Goal: Communication & Community: Answer question/provide support

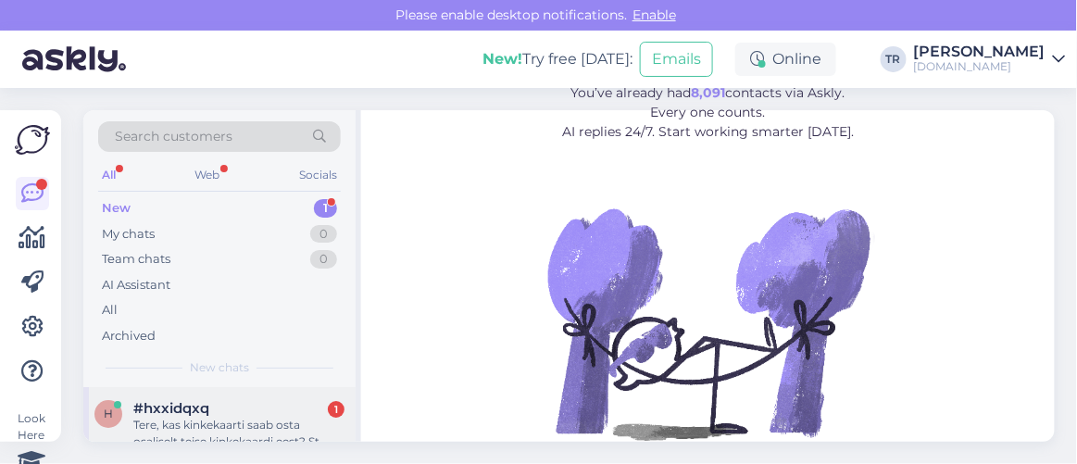
click at [263, 417] on div "Tere, kas kinkekaarti saab osta osaliselt teise kinkekaardi eest? St tasuda osa…" at bounding box center [238, 433] width 211 height 33
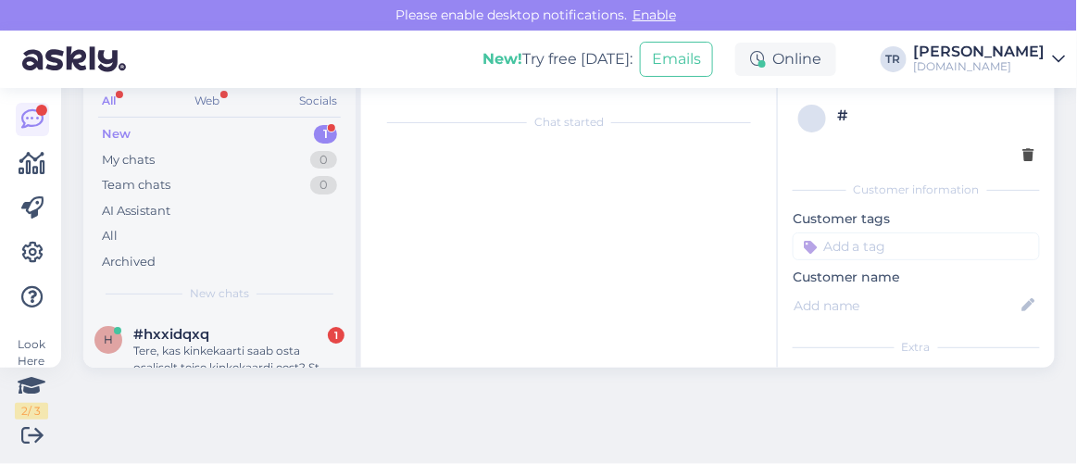
scroll to position [38, 0]
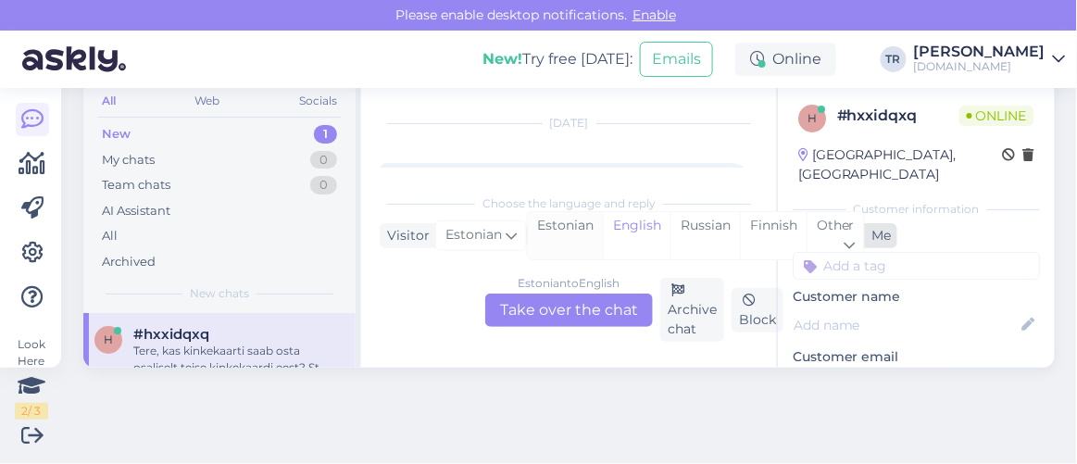
click at [584, 237] on div "Estonian" at bounding box center [565, 235] width 75 height 47
click at [579, 309] on div "Estonian to Estonian Take over the chat" at bounding box center [569, 310] width 168 height 33
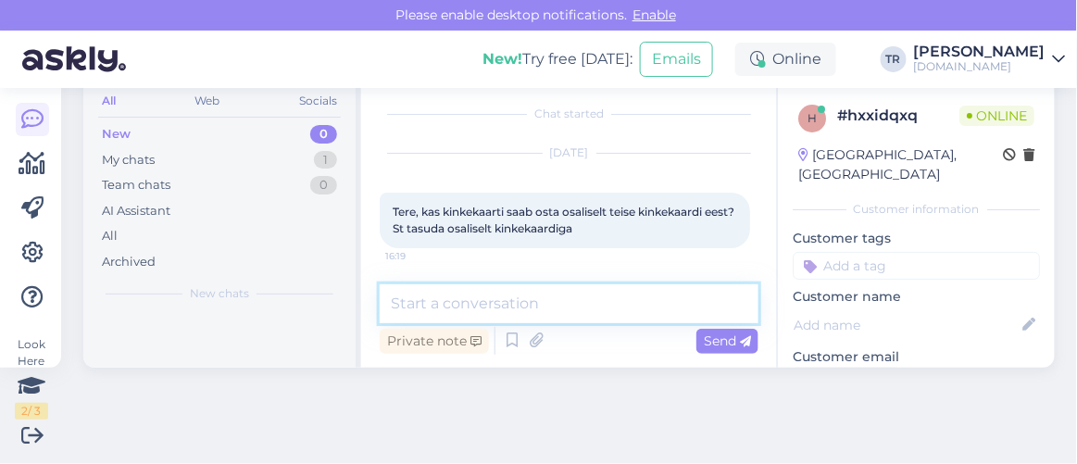
click at [559, 301] on textarea at bounding box center [569, 303] width 379 height 39
click at [561, 301] on textarea at bounding box center [569, 303] width 379 height 39
type textarea "Tere"
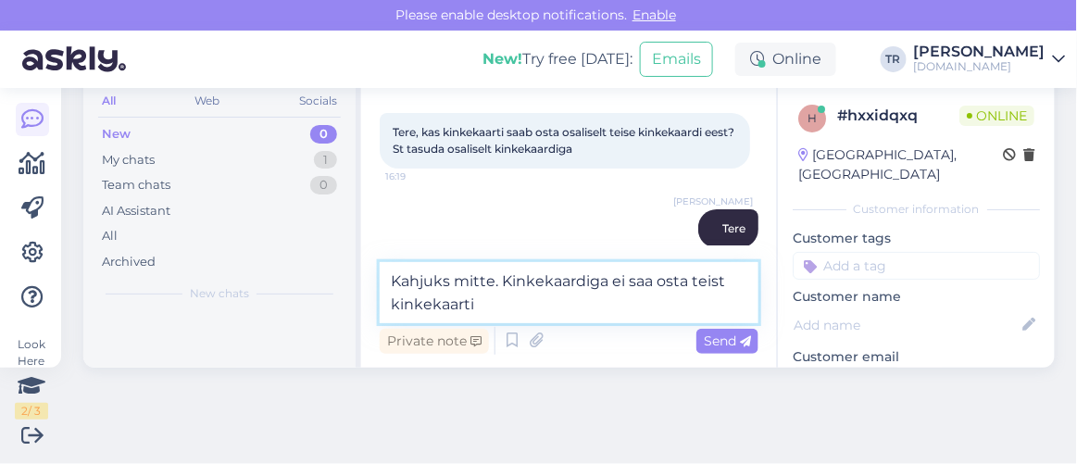
type textarea "Kahjuks mitte. Kinkekaardiga ei saa osta teist kinkekaarti."
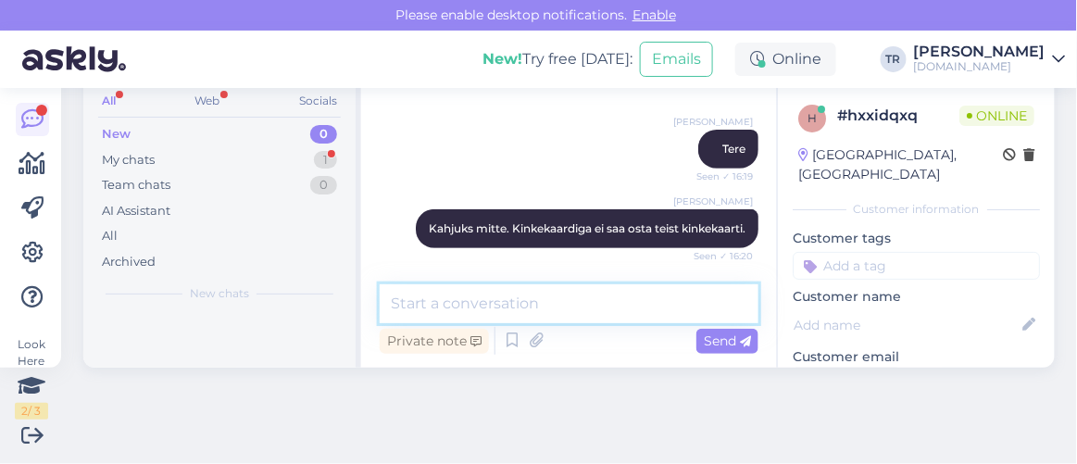
scroll to position [247, 0]
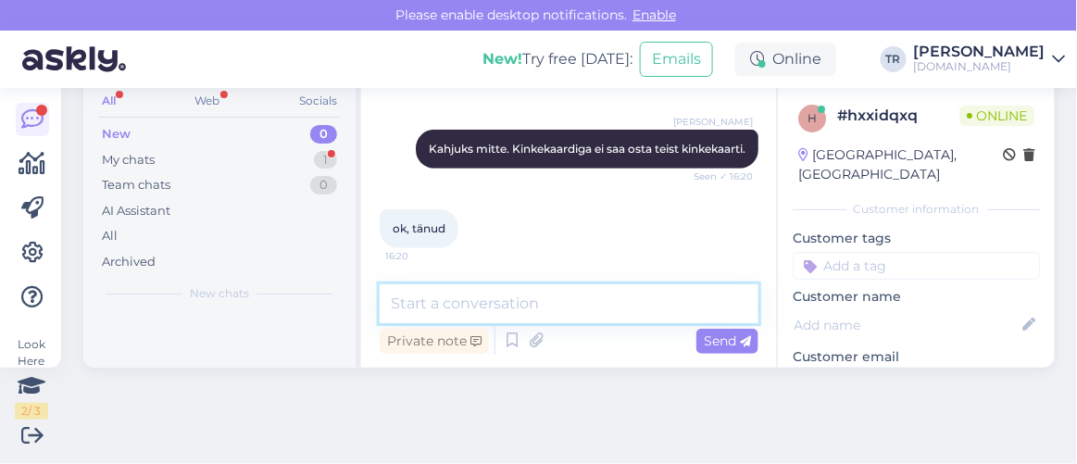
click at [515, 307] on textarea at bounding box center [569, 303] width 379 height 39
type textarea "Palun"
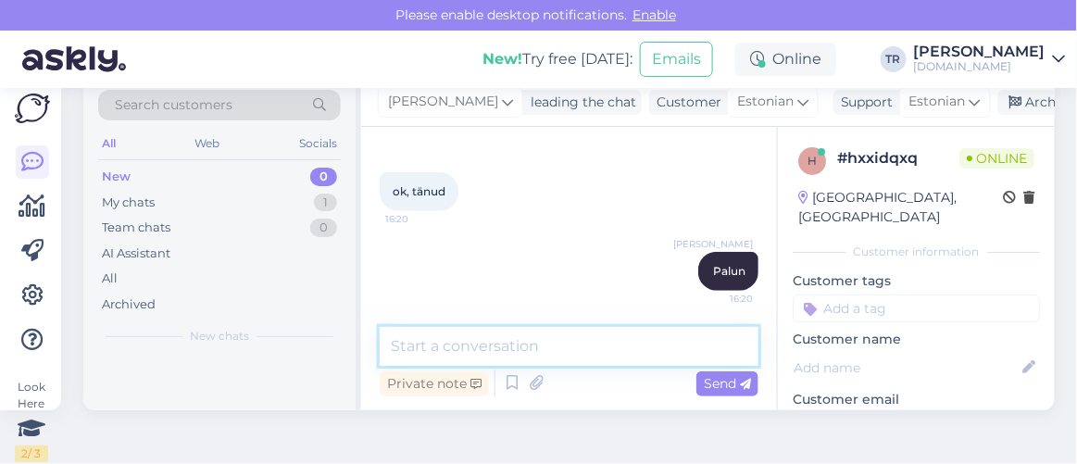
scroll to position [0, 0]
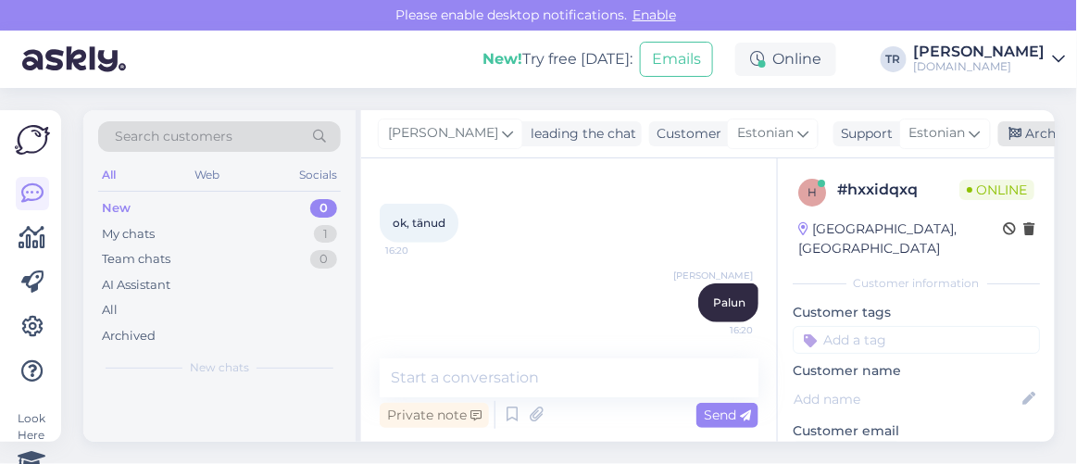
click at [1011, 136] on icon at bounding box center [1016, 134] width 13 height 13
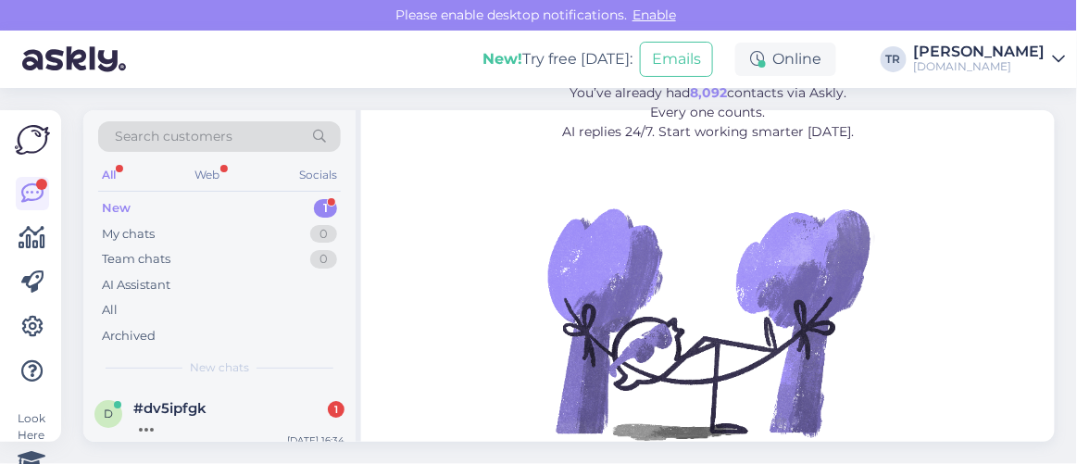
drag, startPoint x: 223, startPoint y: 415, endPoint x: 239, endPoint y: 411, distance: 16.2
click at [222, 417] on div at bounding box center [238, 425] width 211 height 17
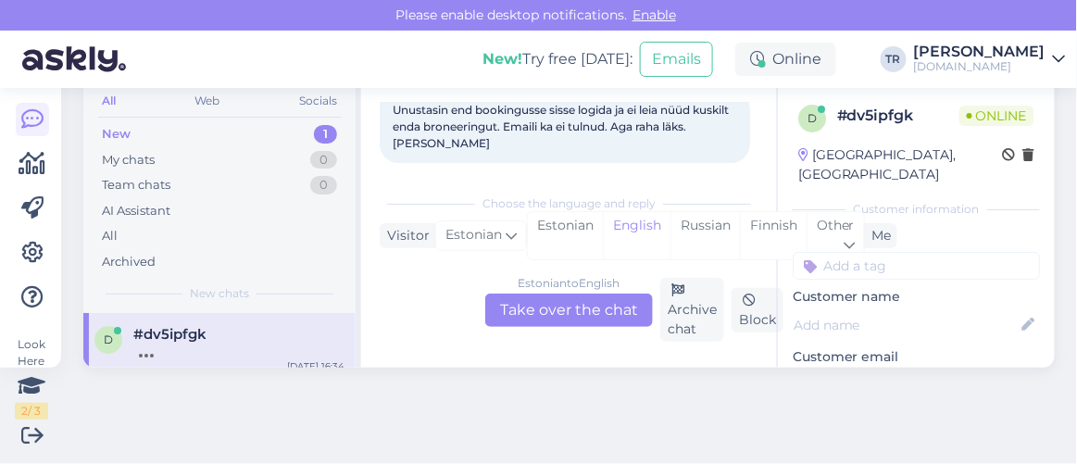
scroll to position [125, 0]
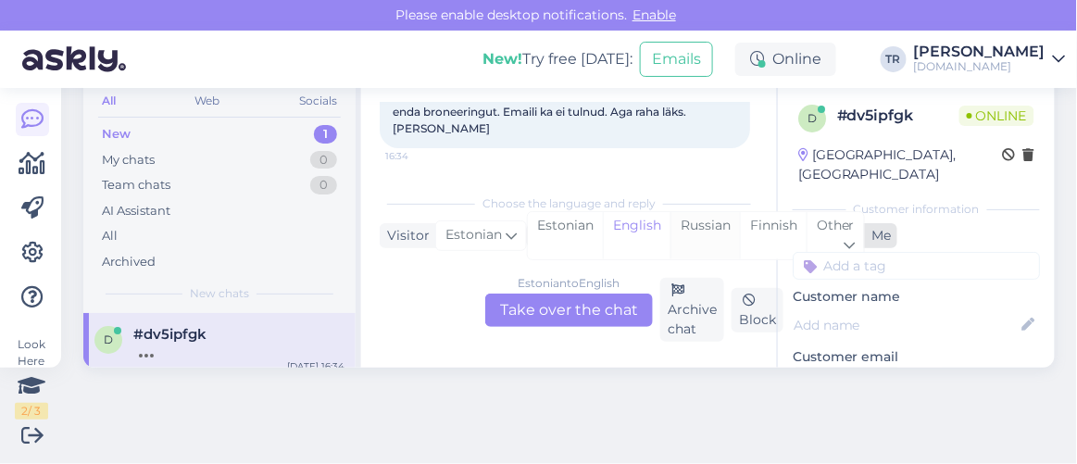
click at [686, 224] on div "Russian" at bounding box center [705, 235] width 69 height 47
click at [567, 228] on div "Estonian" at bounding box center [565, 235] width 75 height 47
click at [576, 310] on div "Estonian to Estonian Take over the chat" at bounding box center [569, 310] width 168 height 33
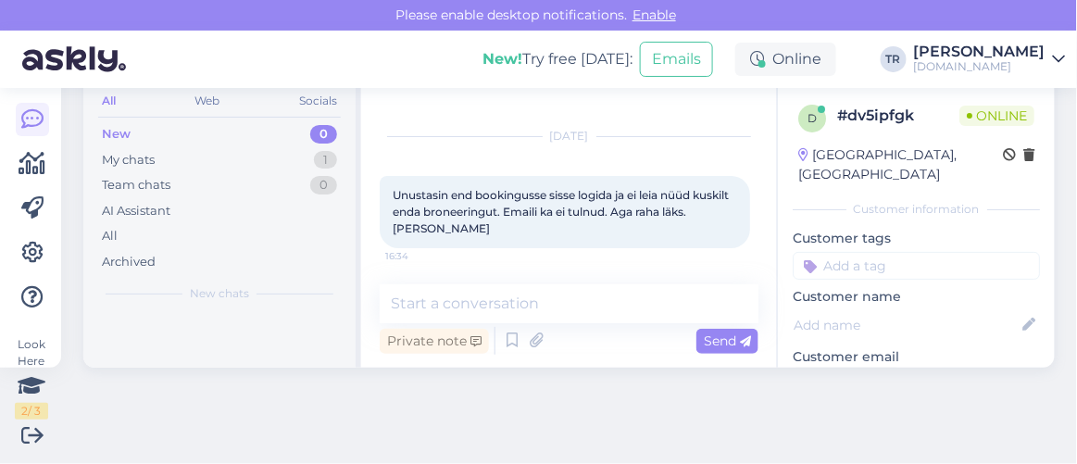
scroll to position [105, 0]
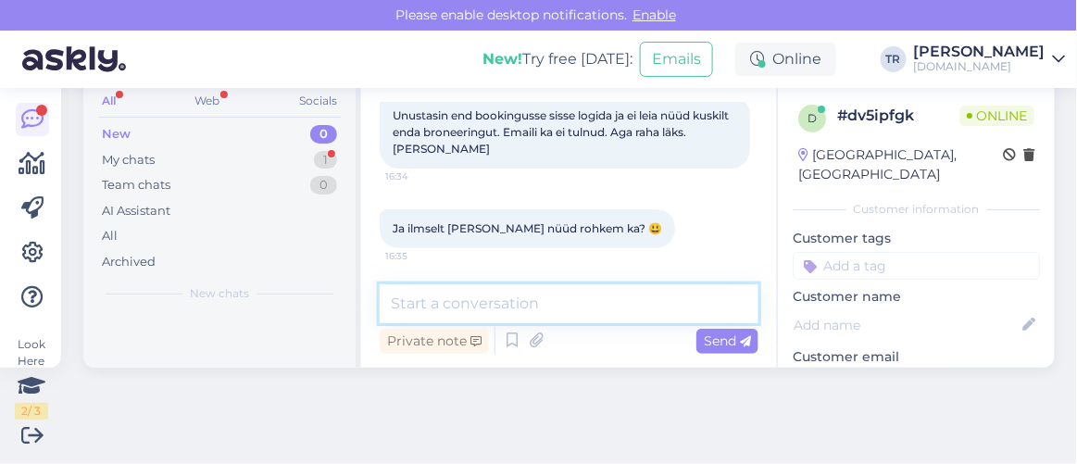
click at [512, 293] on textarea at bounding box center [569, 303] width 379 height 39
type textarea "Tere. Üks hetk palun"
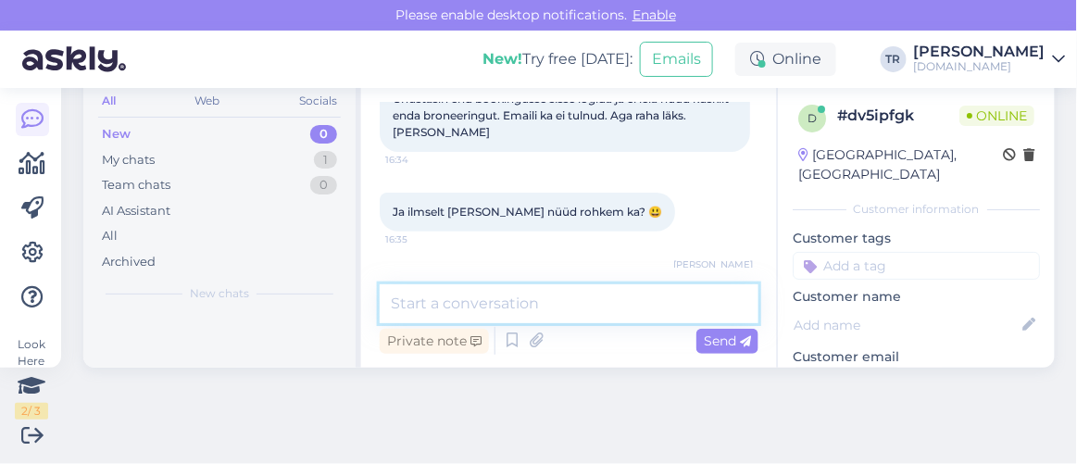
scroll to position [101, 0]
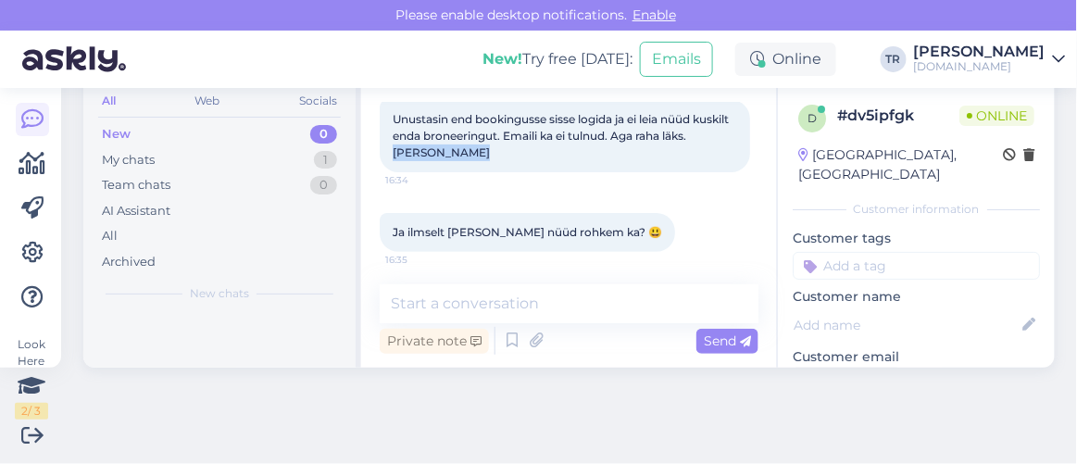
drag, startPoint x: 420, startPoint y: 152, endPoint x: 501, endPoint y: 152, distance: 81.5
click at [501, 152] on span "Unustasin end bookingusse sisse logida ja ei leia nüüd kuskilt enda broneeringu…" at bounding box center [562, 135] width 339 height 47
copy span "Sandra Tauden"
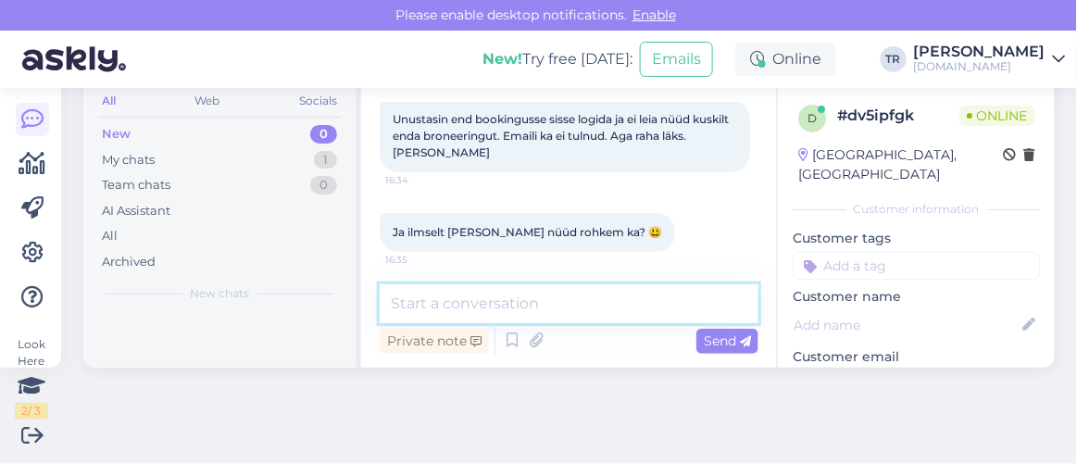
click at [551, 311] on textarea at bounding box center [569, 303] width 379 height 39
type textarea "Kuhu hotelli Te broneeringu tegite?"
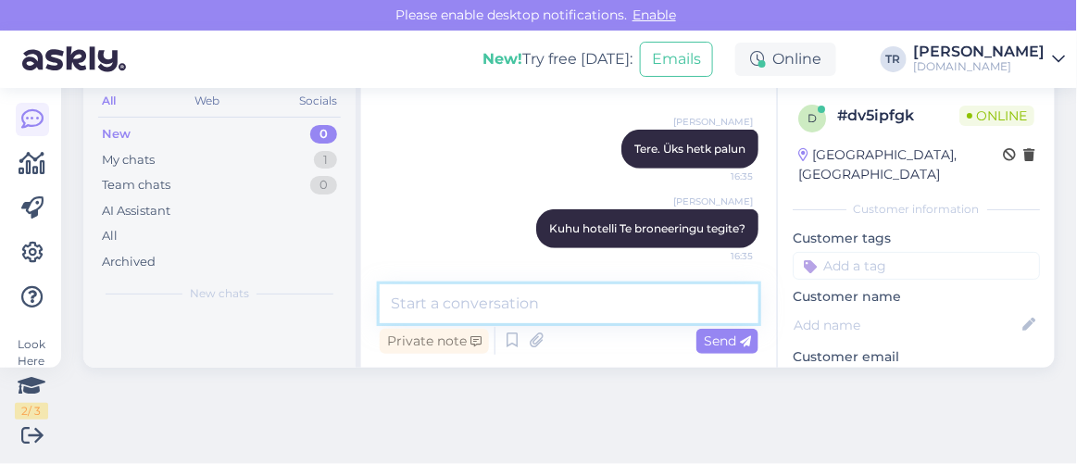
click at [617, 288] on textarea at bounding box center [569, 303] width 379 height 39
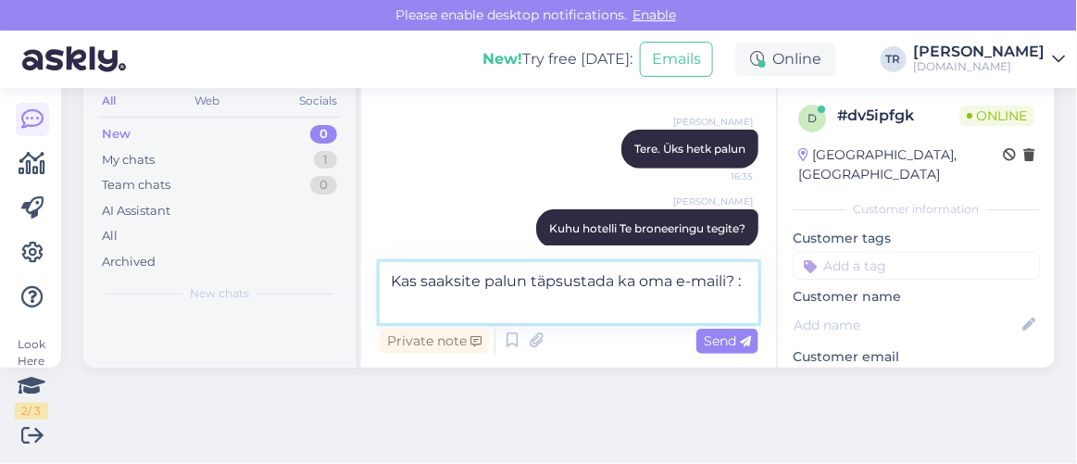
type textarea "Kas saaksite palun täpsustada ka oma e-maili? :)"
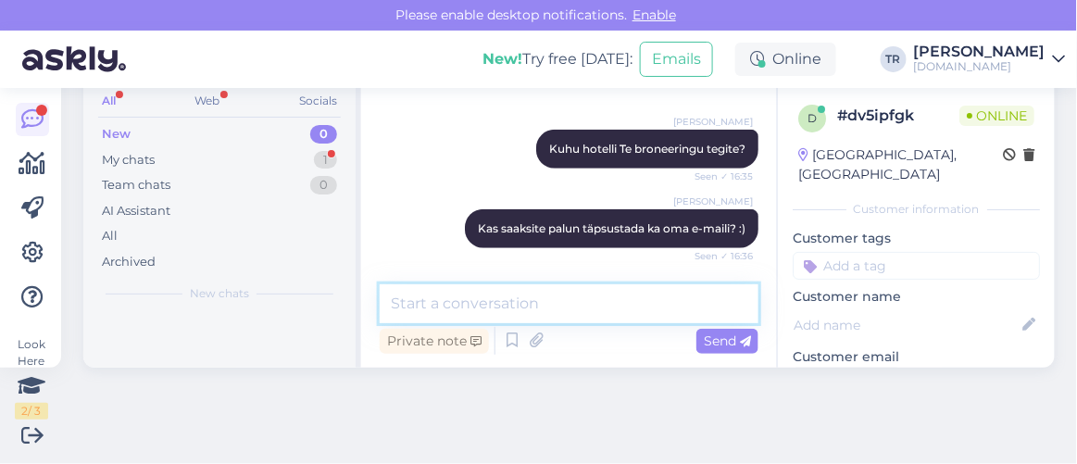
scroll to position [423, 0]
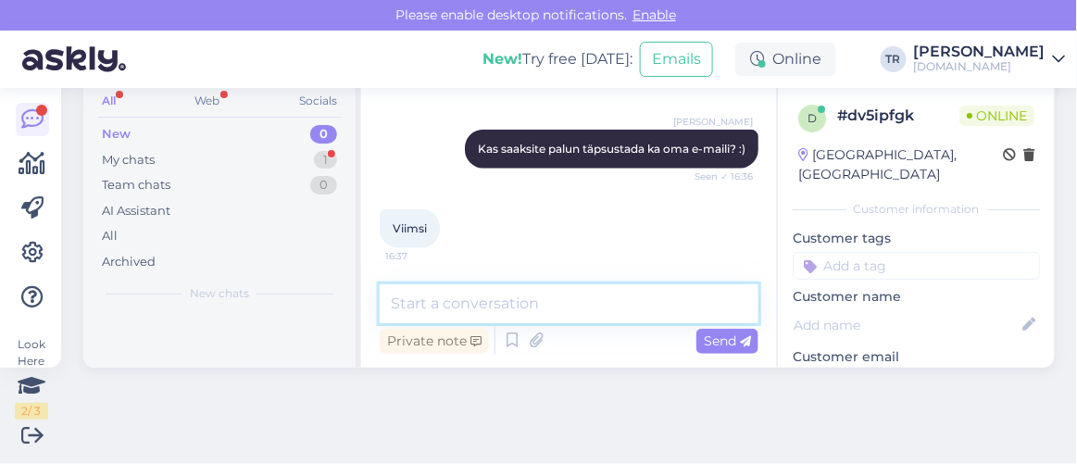
click at [580, 302] on textarea at bounding box center [569, 303] width 379 height 39
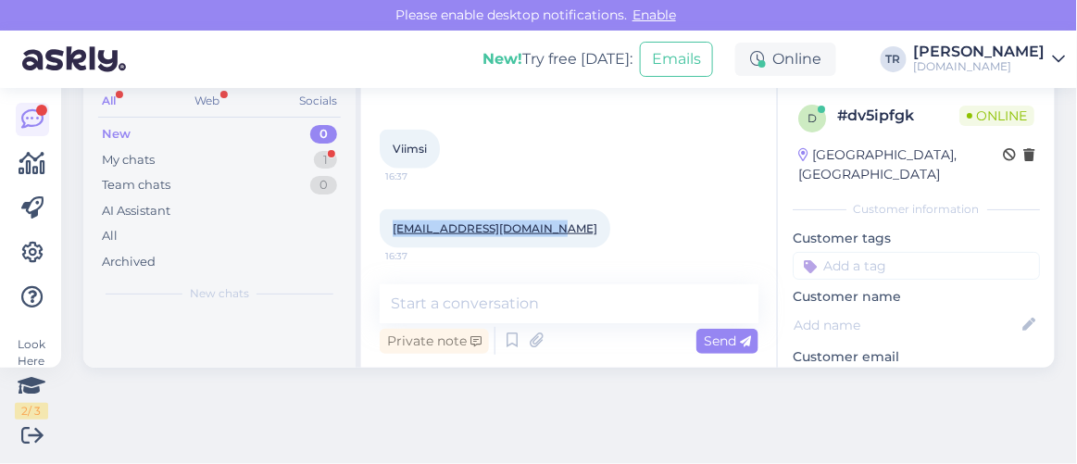
drag, startPoint x: 544, startPoint y: 232, endPoint x: 395, endPoint y: 217, distance: 149.9
click at [395, 217] on div "sandrapellja@hotmail.com 16:37" at bounding box center [495, 228] width 231 height 39
copy link "sandrapellja@hotmail.com"
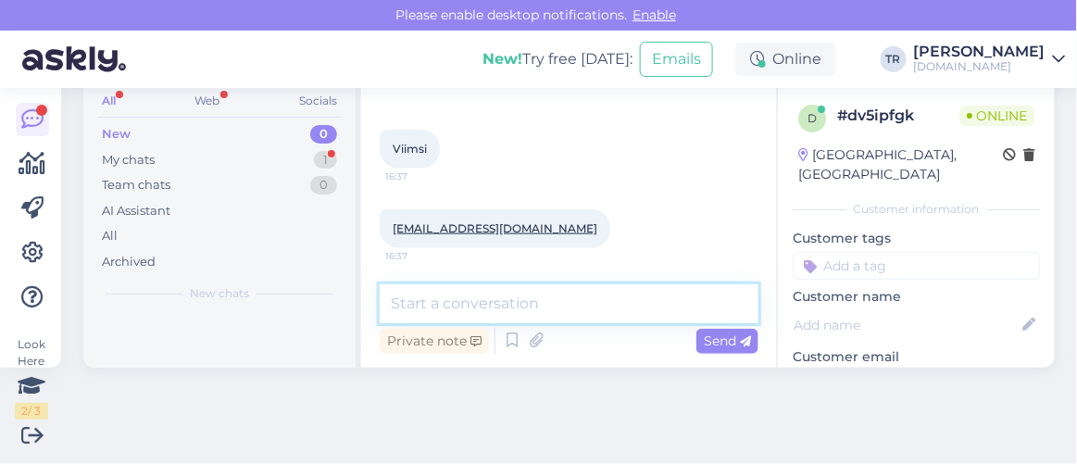
click at [572, 291] on textarea at bounding box center [569, 303] width 379 height 39
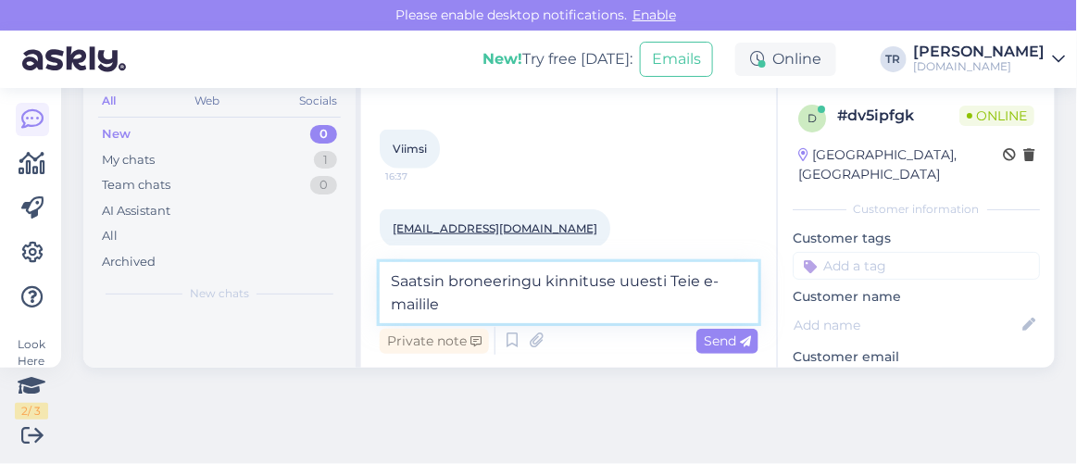
paste textarea "sandrapellja@hotmail.com"
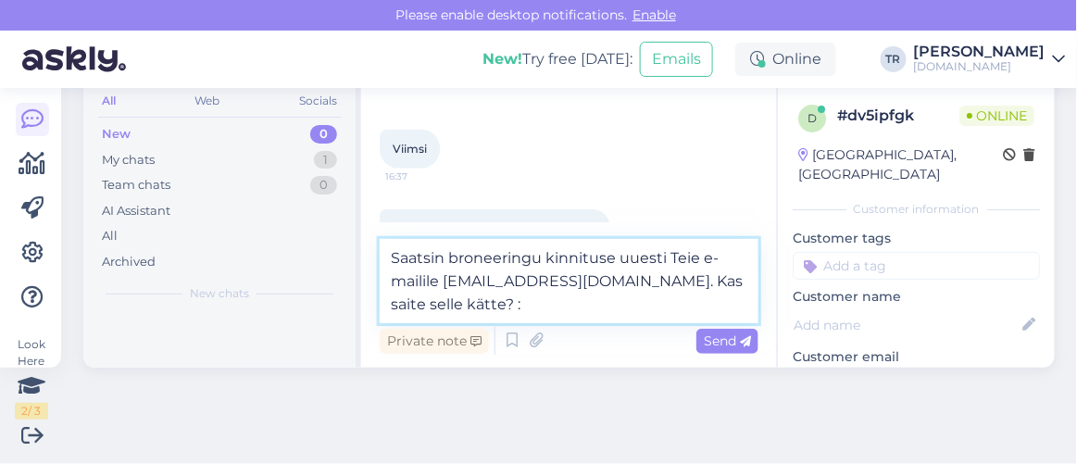
type textarea "Saatsin broneeringu kinnituse uuesti Teie e-mailile sandrapellja@hotmail.com. K…"
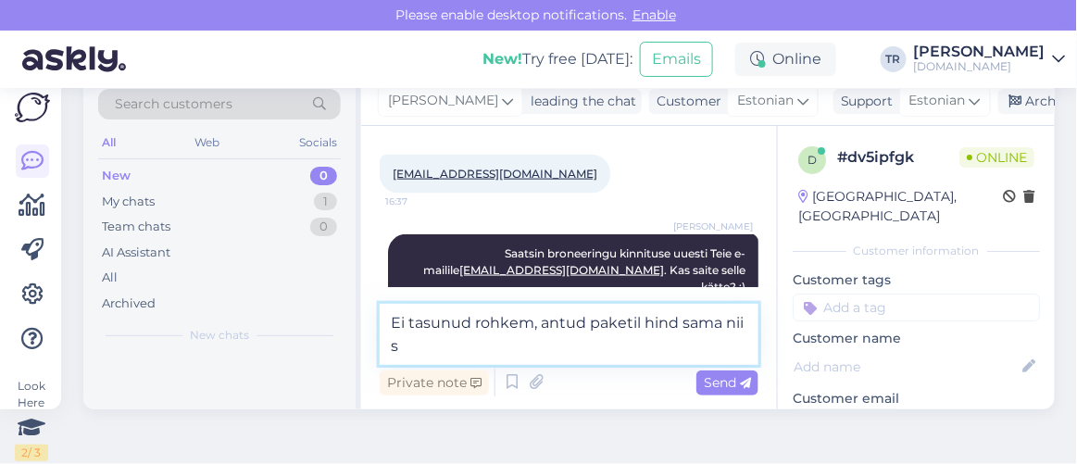
scroll to position [0, 0]
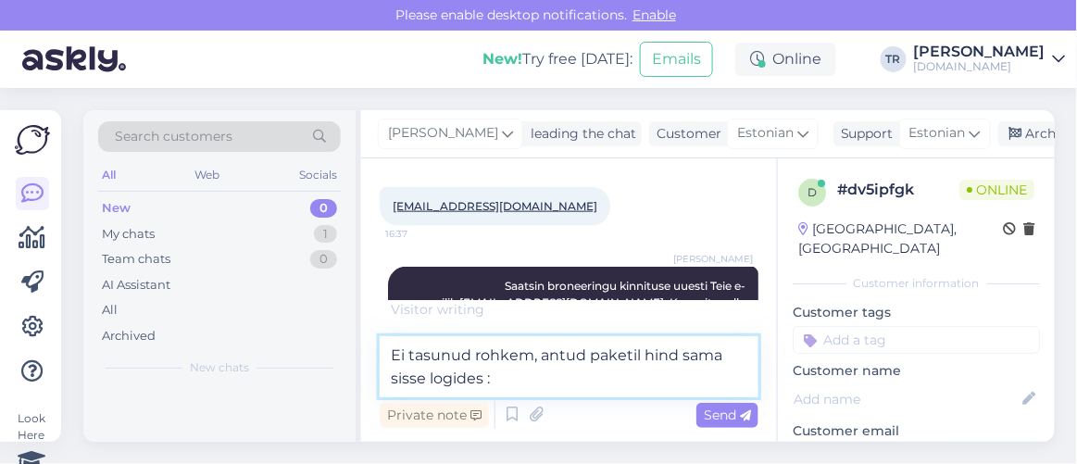
type textarea "Ei tasunud rohkem, antud paketil hind sama sisse logides :)"
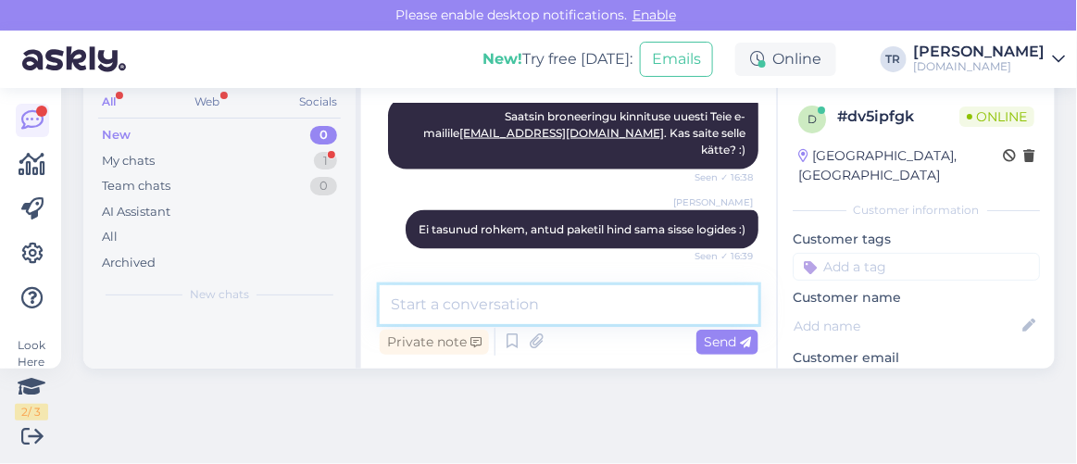
scroll to position [74, 0]
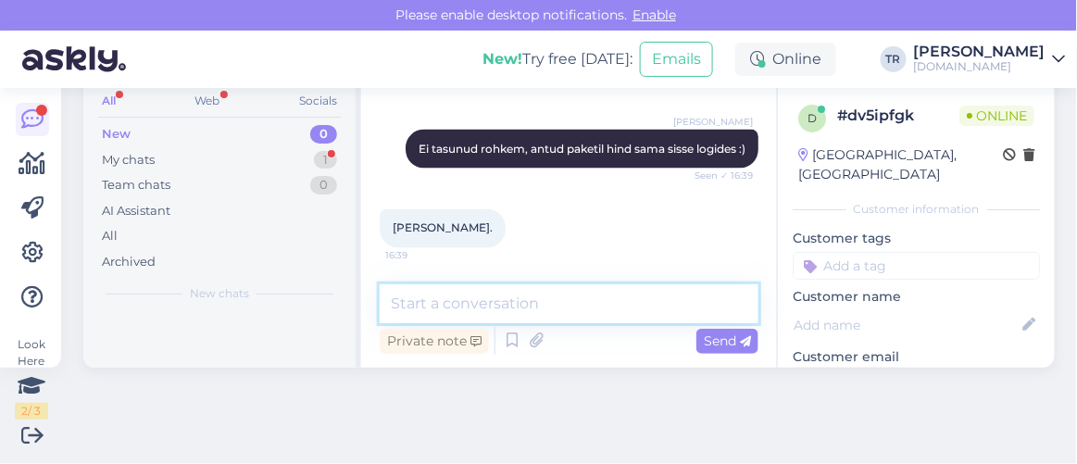
click at [449, 295] on textarea at bounding box center [569, 303] width 379 height 39
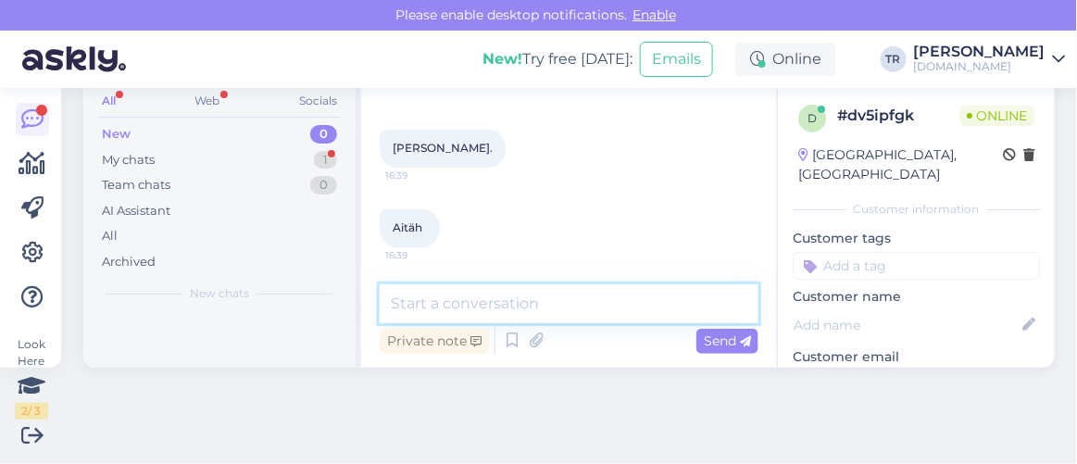
click at [479, 316] on textarea at bounding box center [569, 303] width 379 height 39
type textarea "Palun"
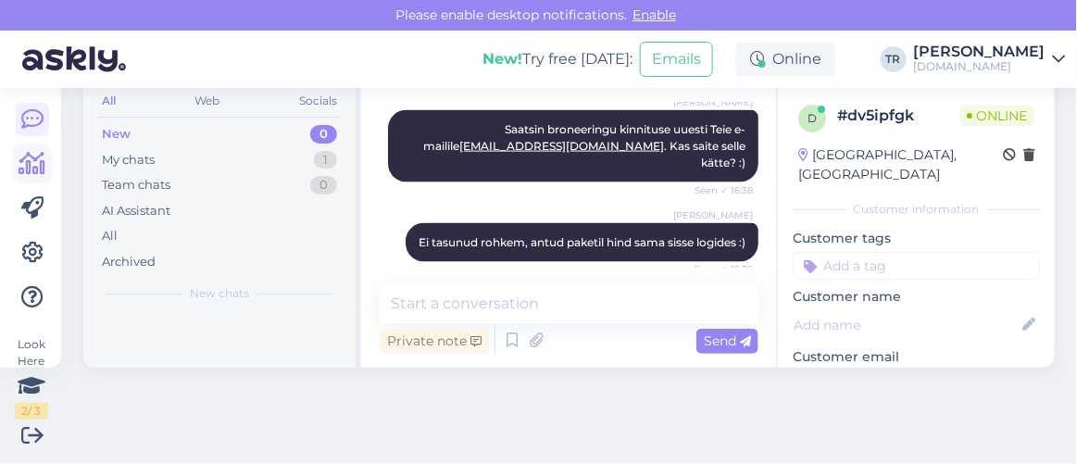
click at [32, 163] on icon at bounding box center [32, 164] width 27 height 22
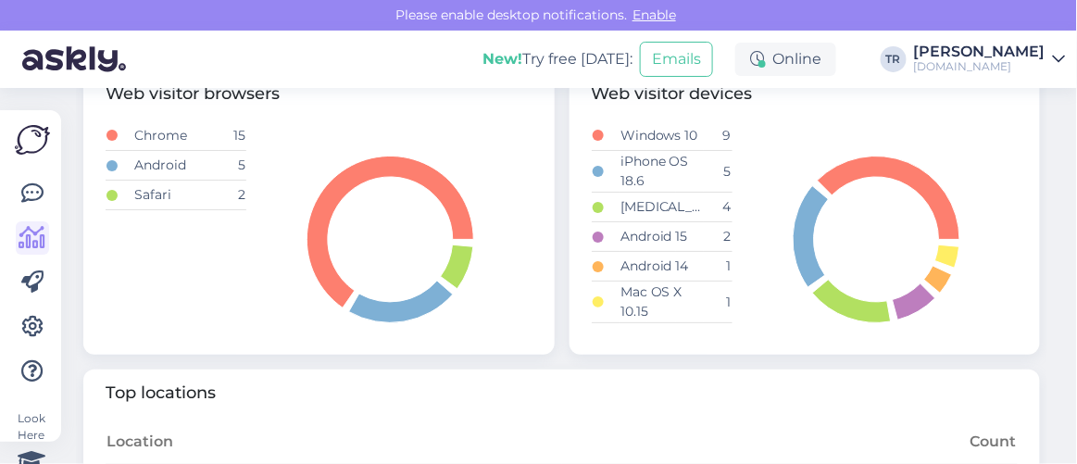
scroll to position [925, 0]
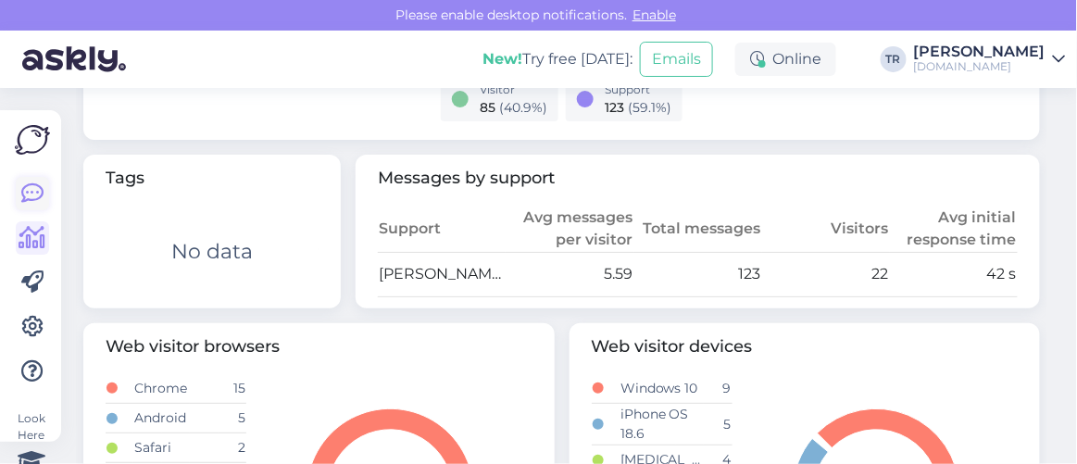
click at [31, 189] on icon at bounding box center [32, 193] width 22 height 22
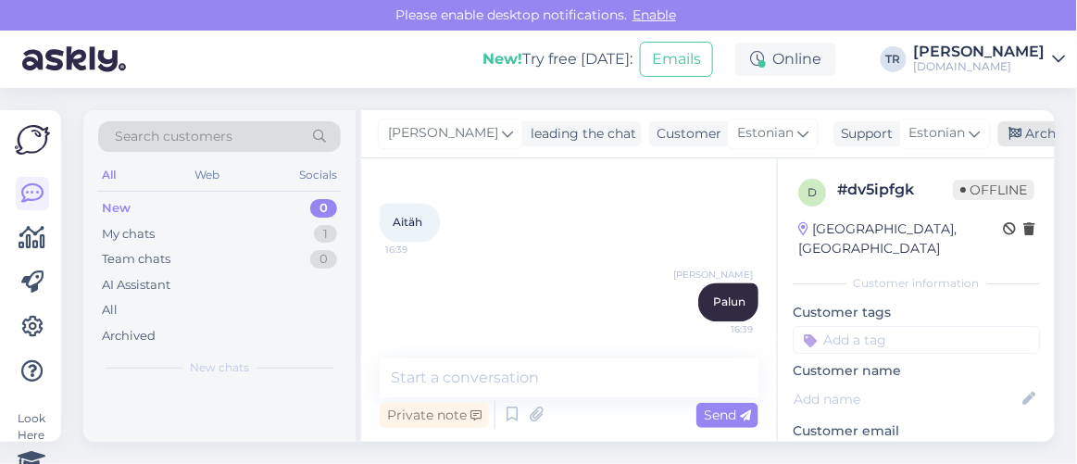
click at [999, 132] on div "Archive chat" at bounding box center [1056, 133] width 117 height 25
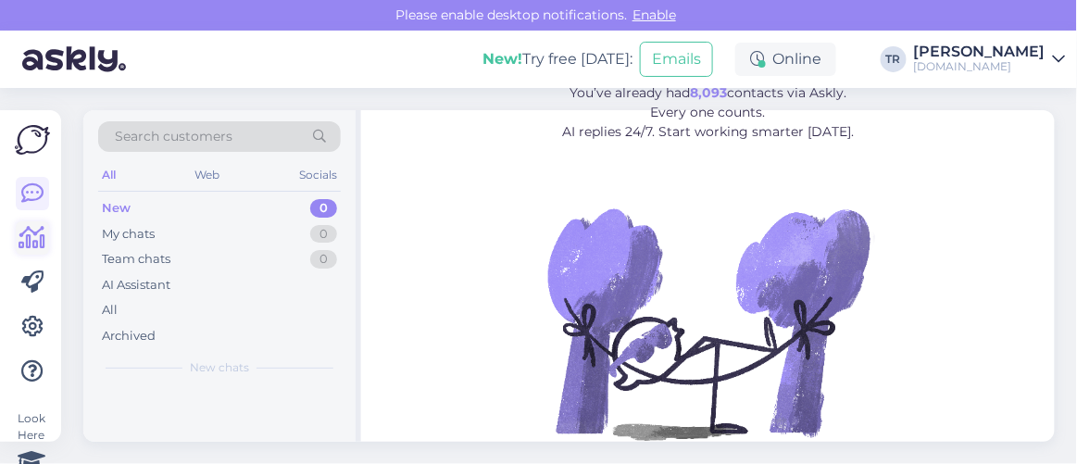
click at [25, 237] on icon at bounding box center [32, 238] width 27 height 22
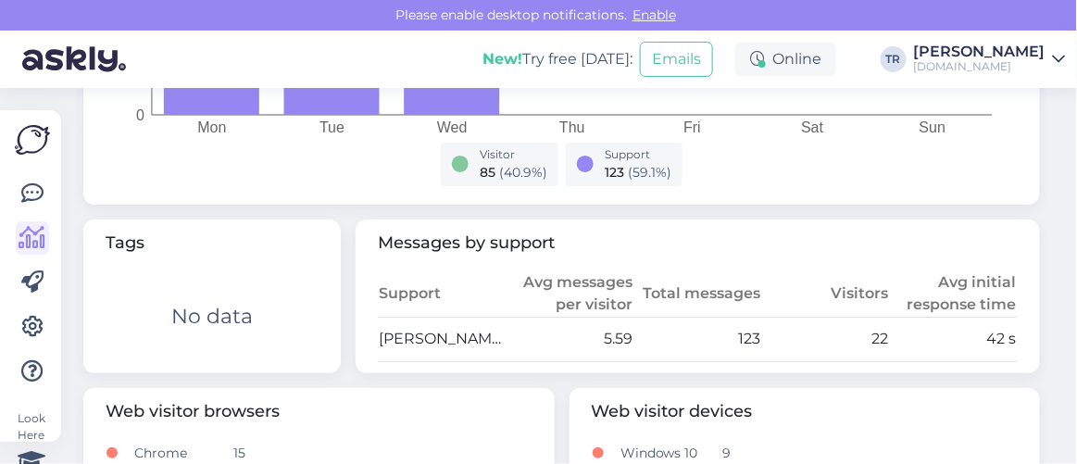
scroll to position [856, 0]
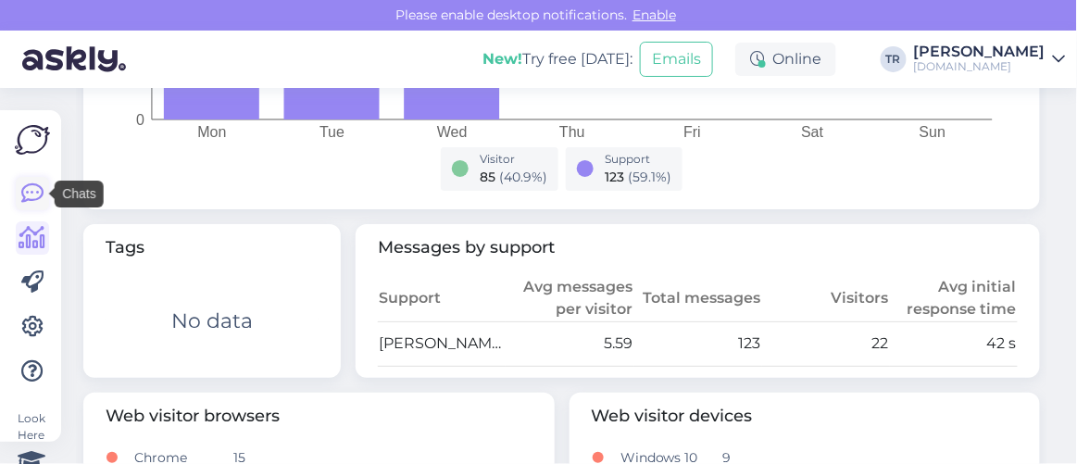
click at [38, 191] on icon at bounding box center [32, 193] width 22 height 22
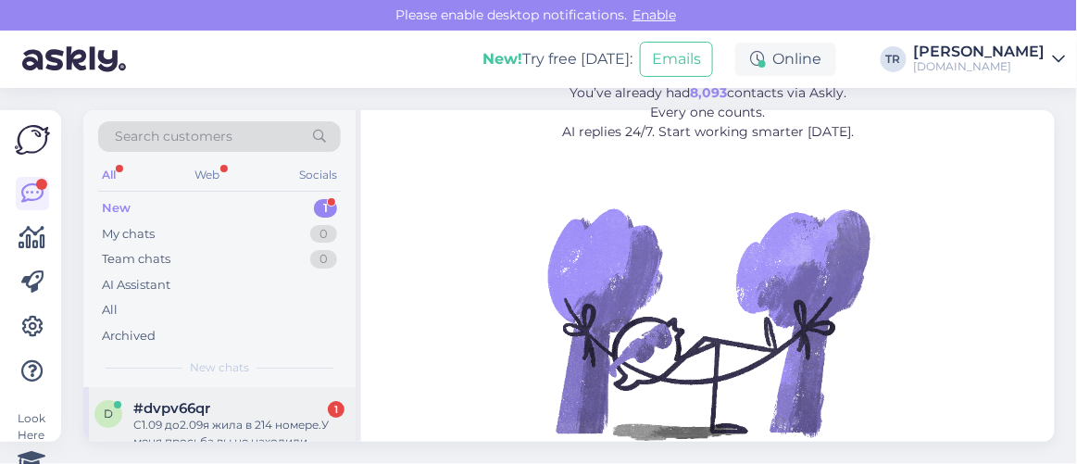
click at [245, 425] on div "С1.09 до2.09я жила в 214 номере.У меня просьба вы не находиди серебрянную цепоч…" at bounding box center [238, 433] width 211 height 33
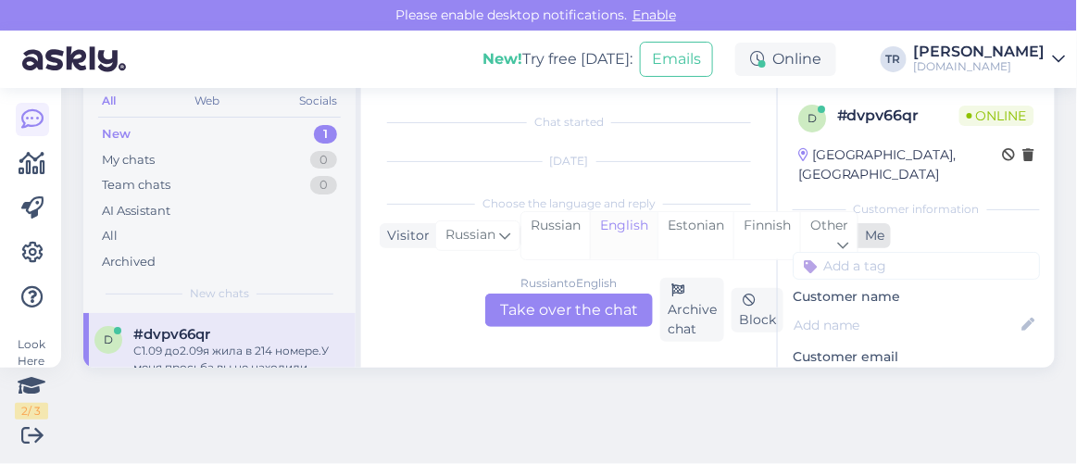
scroll to position [38, 0]
click at [692, 225] on div "Estonian" at bounding box center [696, 235] width 76 height 47
click at [556, 296] on div "Russian to Estonian Take over the chat" at bounding box center [569, 310] width 168 height 33
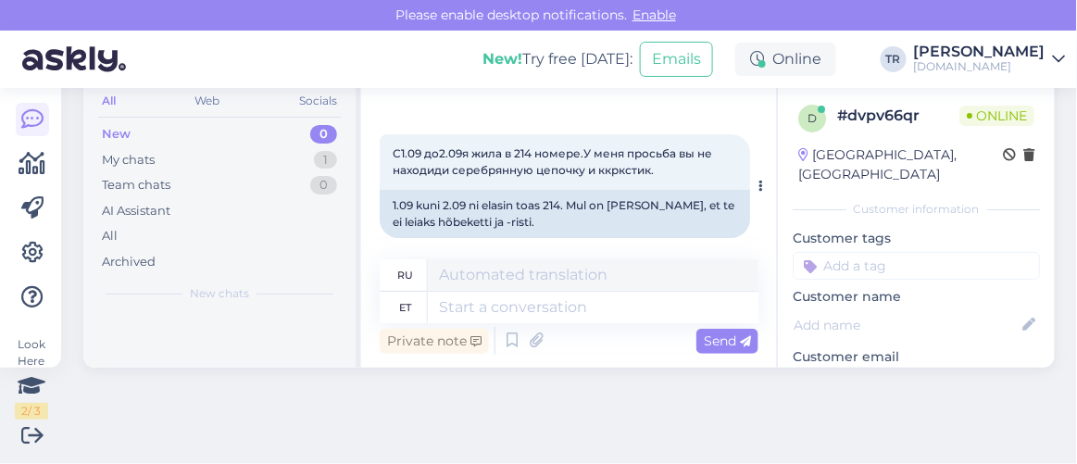
scroll to position [82, 0]
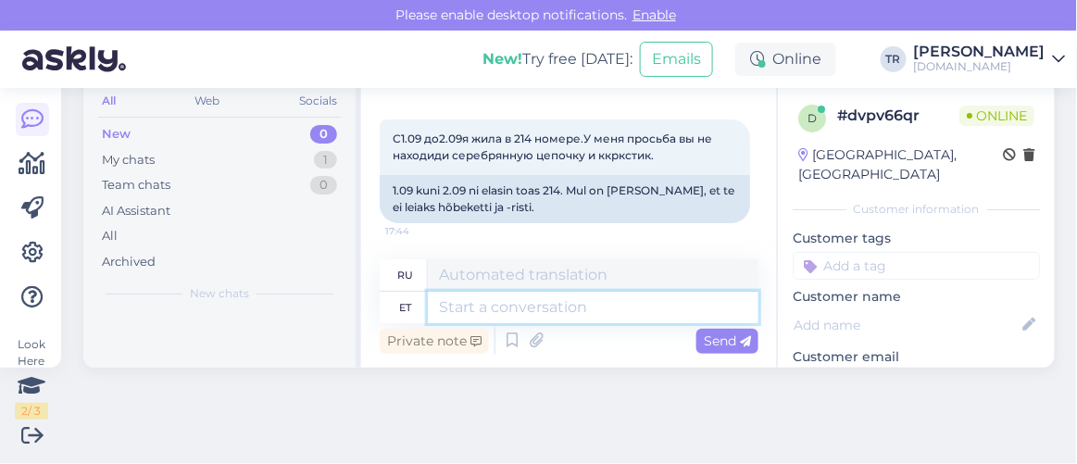
click at [571, 312] on textarea at bounding box center [593, 307] width 331 height 31
click at [533, 297] on textarea at bounding box center [593, 307] width 331 height 31
paste textarea "Здравствуйте"
type textarea "Здравствуйте."
type textarea "Привет"
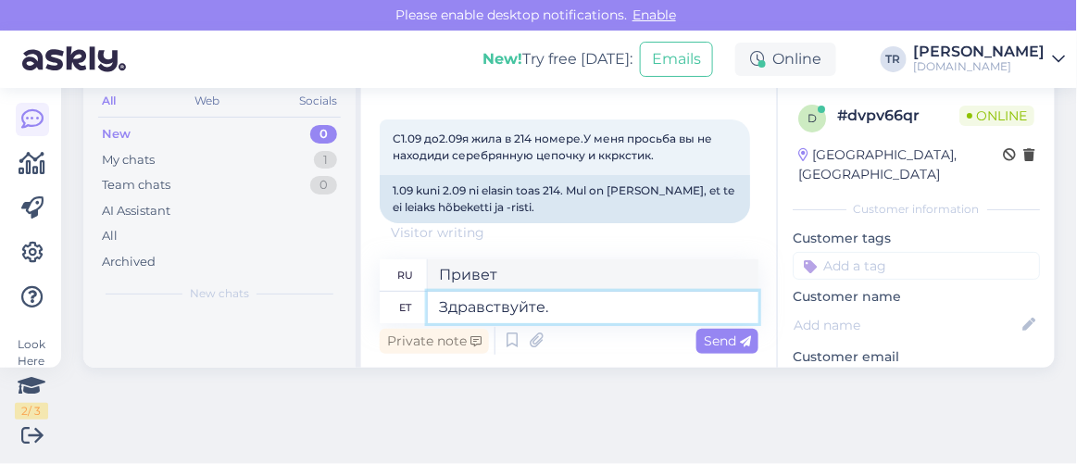
type textarea "Здравствуйте."
type textarea "Привет."
type textarea "Здравствуйте. Palun v"
type textarea "Здравствуйте. Пожалуйста"
type textarea "Здравствуйте. Palun võtke"
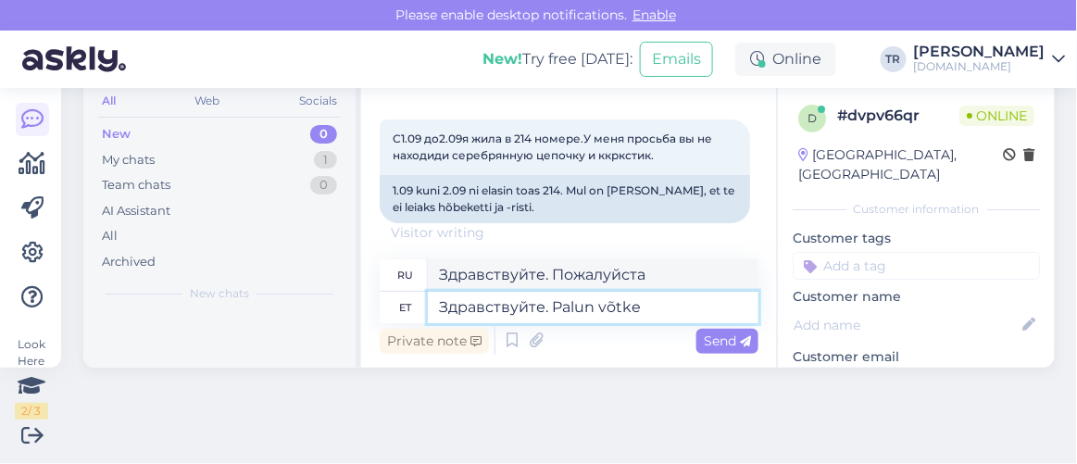
type textarea "Здравствуйте. Пожалуйста, возьми это"
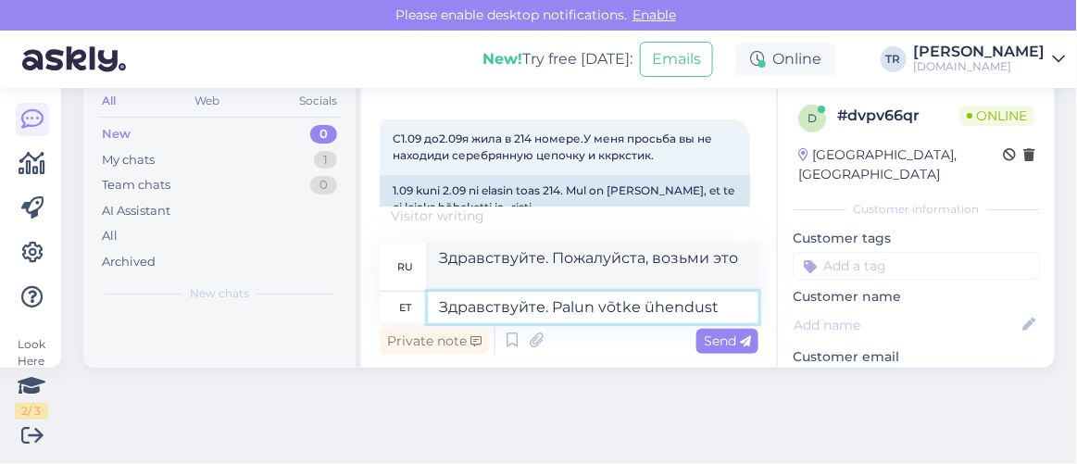
type textarea "Здравствуйте. Palun võtke ühendust o"
type textarea "Здравствуйте. Свяжитесь со мной, пожалуйста."
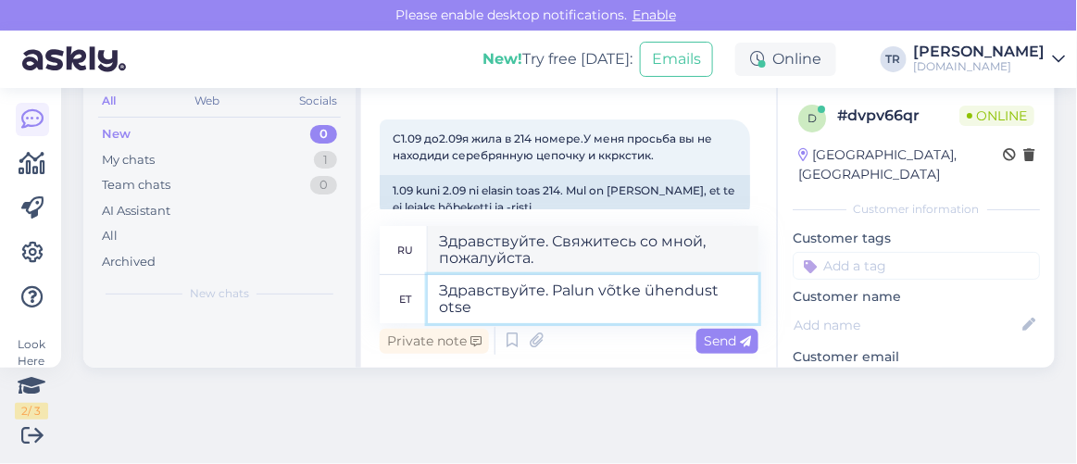
type textarea "Здравствуйте. Palun võtke ühendust otse h"
type textarea "Здравствуйте. Свяжитесь со мной напрямую."
type textarea "Здравствуйте. Palun võtke ühendust otse hotelliga, k"
type textarea "Здравствуйте. Пожалуйста, свяжитесь напрямую с отелем."
type textarea "Здравствуйте. Palun võtke ühendust otse hotelliga, kus ko"
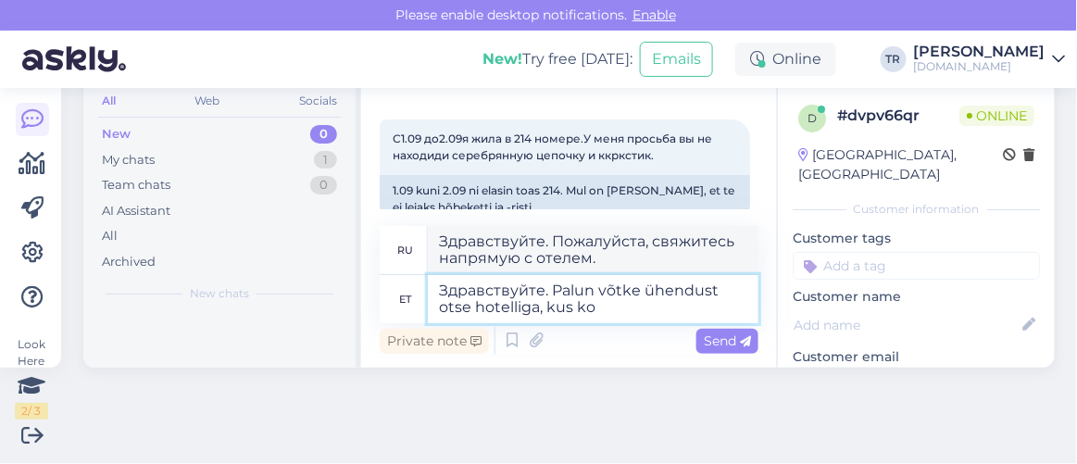
type textarea "Здравствуйте. Пожалуйста, свяжитесь напрямую с отелем, где"
type textarea "Здравствуйте. Palun võtke ühendust otse hotelliga, kus kohas te"
type textarea "Здравствуйте. Пожалуйста, свяжитесь напрямую с отелем, где он находится?"
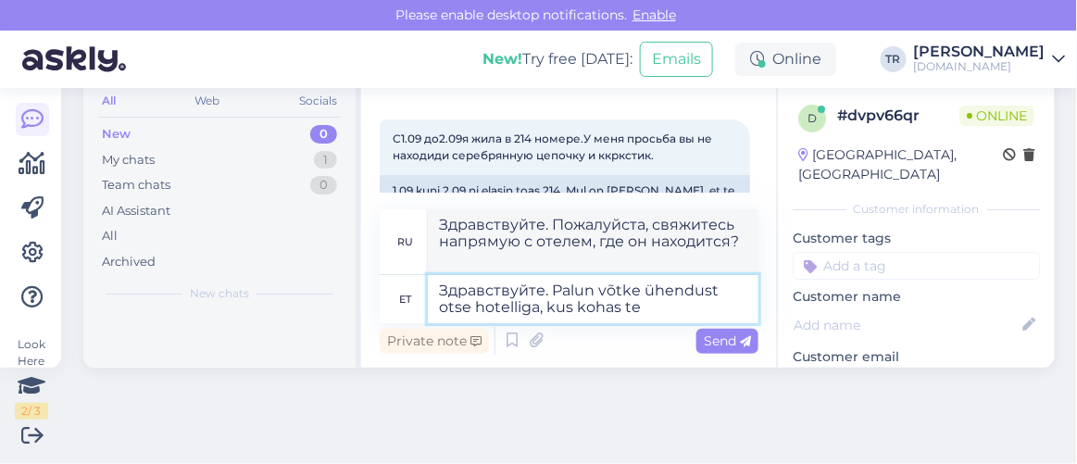
type textarea "Здравствуйте. Palun võtke ühendust otse hotelliga, kus kohas te"
type textarea "Здравствуйте. Пожалуйста, свяжитесь напрямую с отелем, в котором вы остановилис…"
type textarea "Здравствуйте. Palun võtke ühendust otse hotelliga, kus kohas te ööbisite"
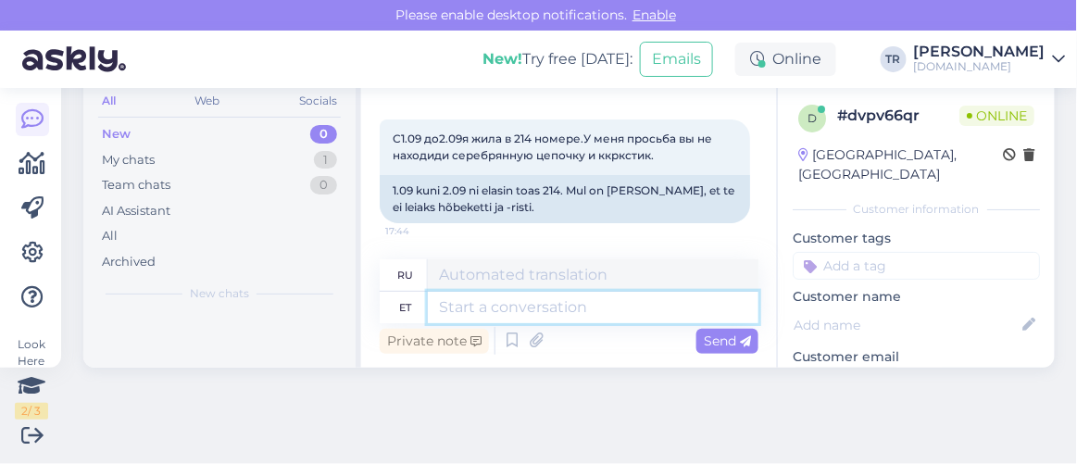
scroll to position [226, 0]
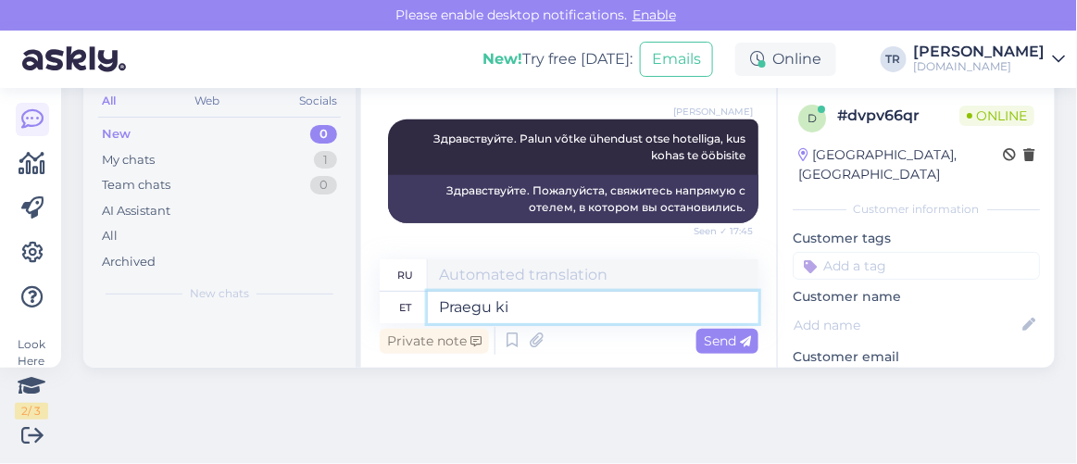
type textarea "Praegu kir"
type textarea "В настоящее время"
type textarea "Praegu kirjutasite H"
type textarea "Вы сейчас пишете"
type textarea "Praegu kirjutasite Hookusbookus.com o"
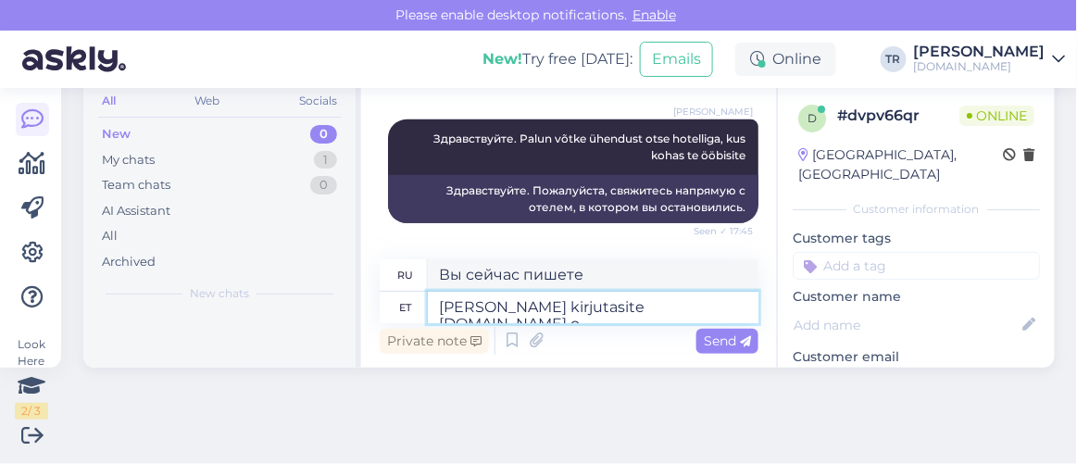
type textarea "В настоящее время вы пишете Hookusbookus.com"
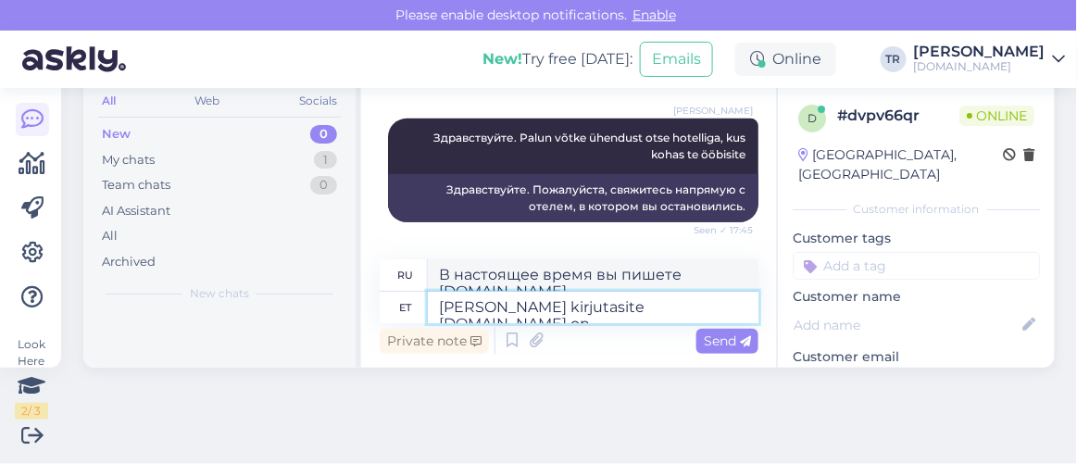
scroll to position [258, 0]
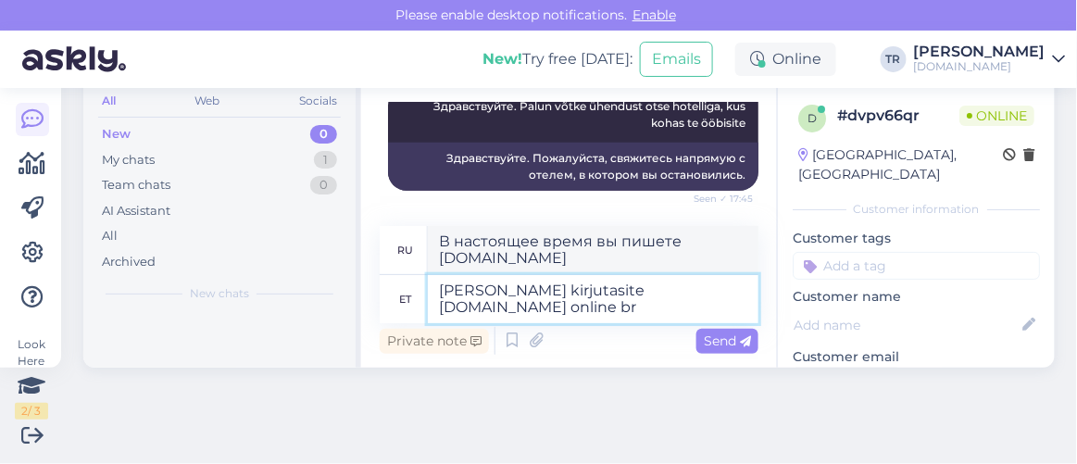
type textarea "Praegu kirjutasite Hookusbookus.com online bro"
type textarea "В настоящее время вы пишете Hookusbookus.com онлайн"
type textarea "Praegu kirjutasite Hookusbookus.com online broneerimissüsteem"
type textarea "В настоящее время вы пишете в систему онлайн-бронирования Hookusbookus.com"
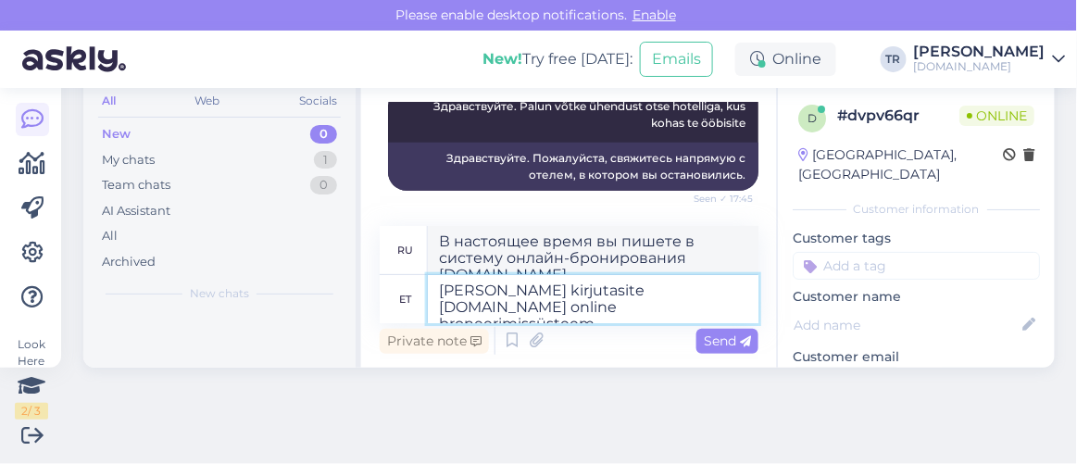
type textarea "Praegu kirjutasite Hookusbookus.com online broneerimissüsteemi"
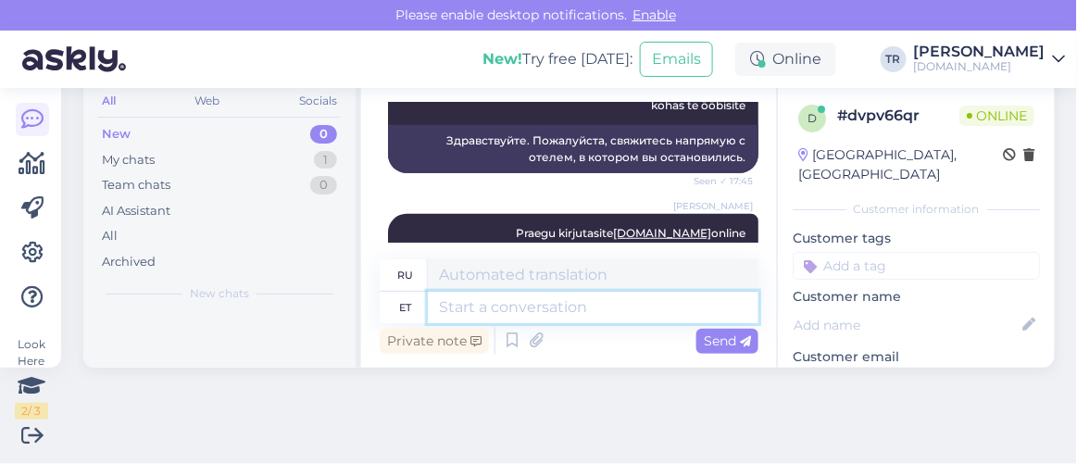
scroll to position [370, 0]
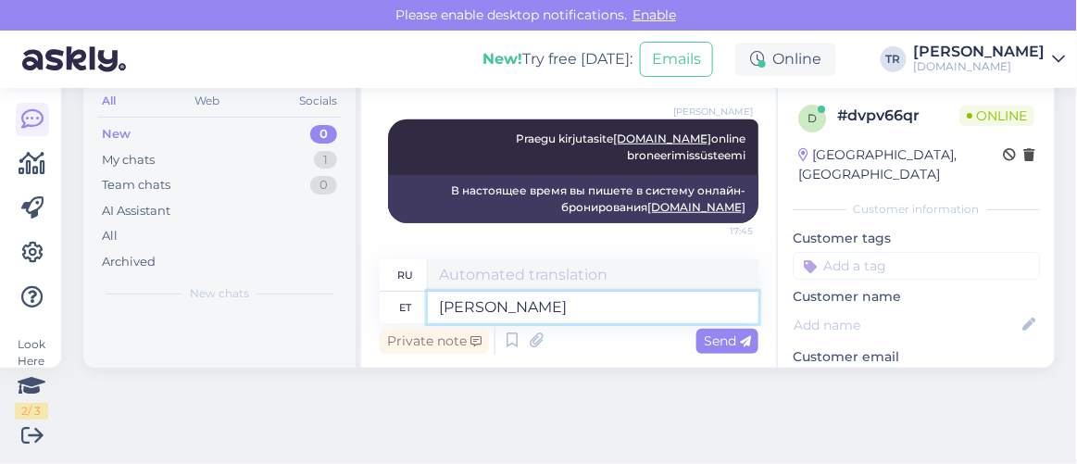
type textarea "Kui t"
type textarea "Если"
type textarea "Kui täpsustate h"
type textarea "Если вы укажете"
type textarea "Kui täpsustate hotelli ni"
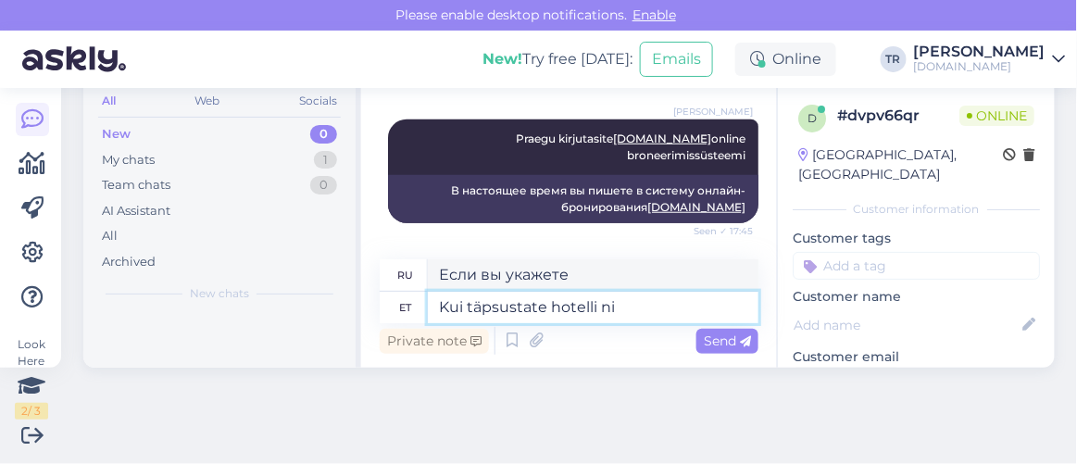
type textarea "Если вы укажете отель"
type textarea "Kui täpsustate hotelli nime, s"
type textarea "Если вы укажете название отеля,"
type textarea "Kui täpsustate hotelli nime, siis saan"
type textarea "Если вы укажете название отеля, то"
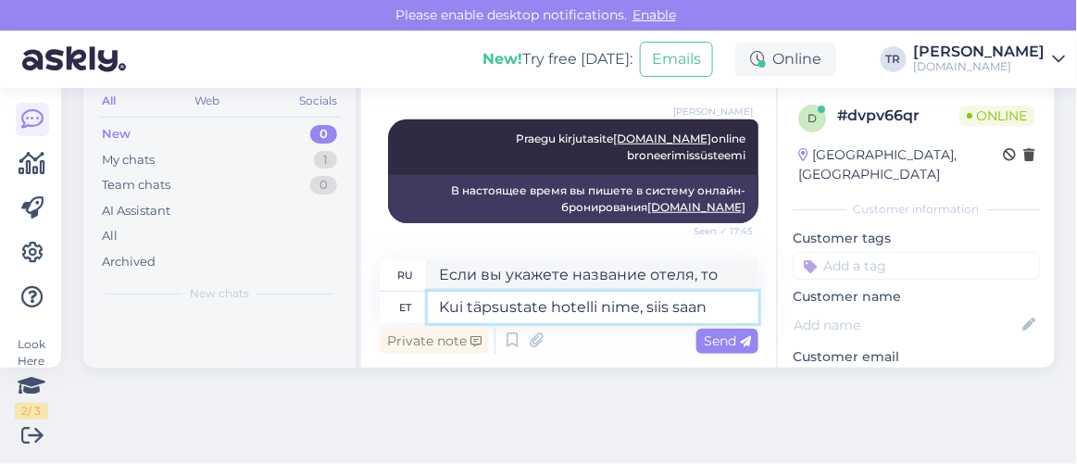
type textarea "Kui täpsustate hotelli nime, siis saan t"
type textarea "Если вы укажете название отеля, я смогу"
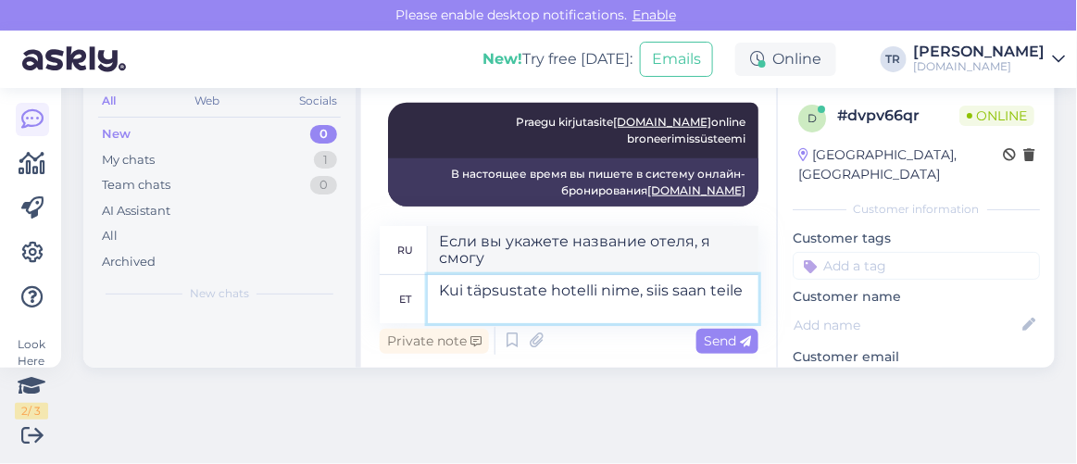
scroll to position [404, 0]
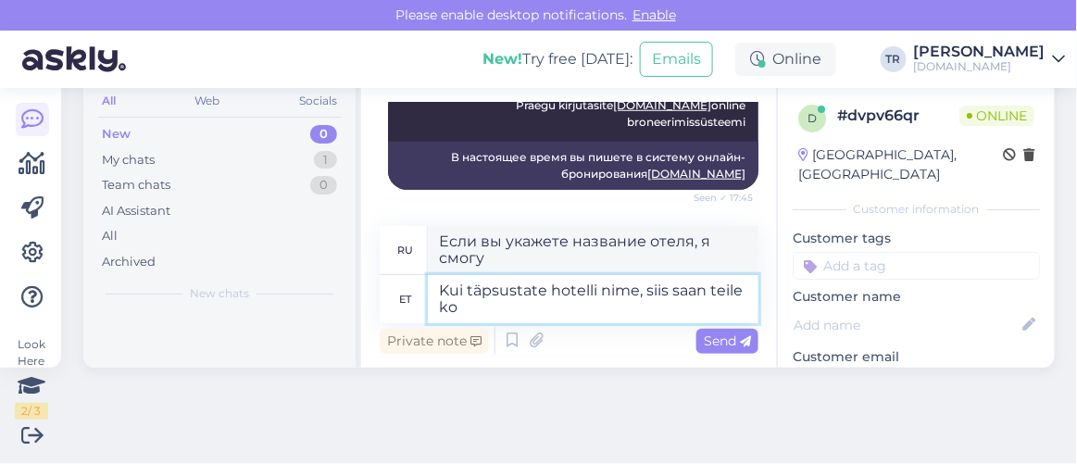
type textarea "Kui täpsustate hotelli nime, siis saan teile kon"
type textarea "Если вы укажете название отеля, я смогу вам дать"
type textarea "Kui täpsustate hotelli nime, siis saan teile kontakti and"
type textarea "Если вы укажете название отеля, я смогу с вами связаться."
type textarea "Kui täpsustate hotelli nime, siis saan teile kontakti anda"
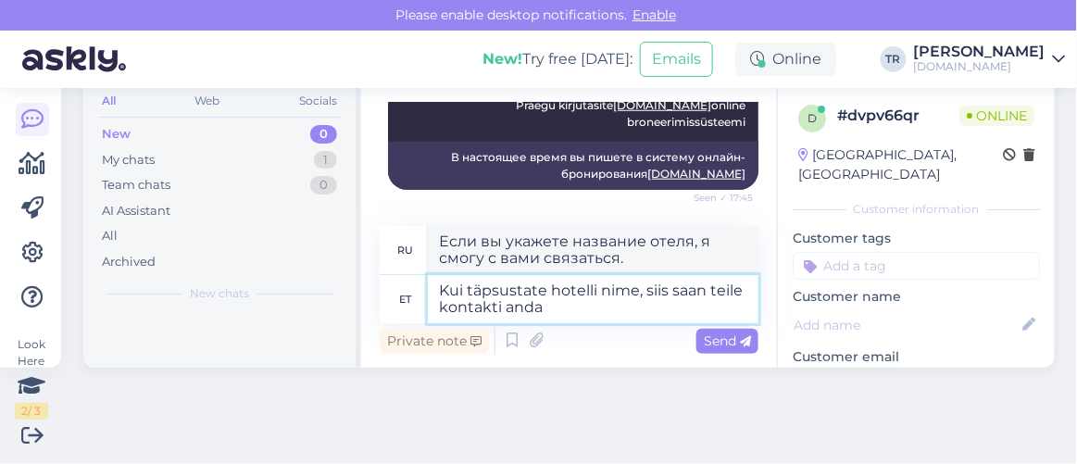
scroll to position [423, 0]
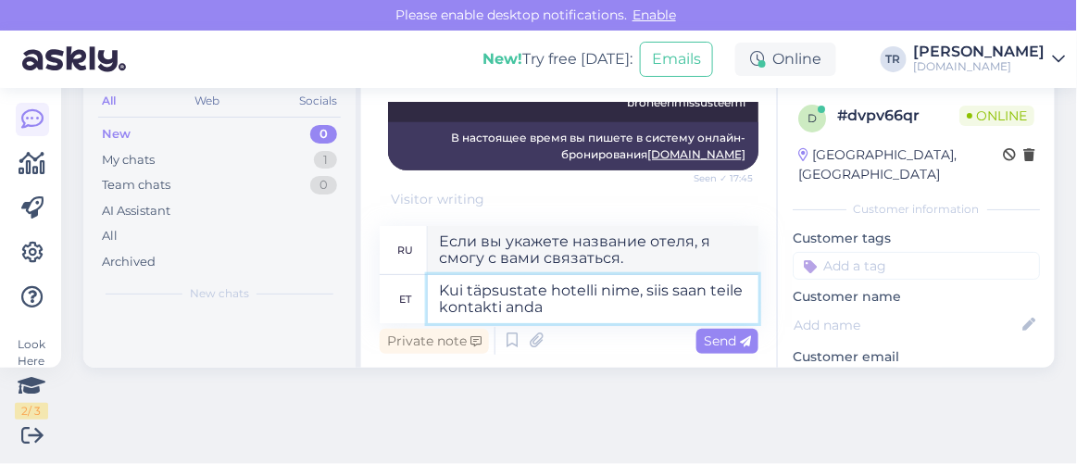
type textarea "Если вы укажете название отеля, я смогу предоставить вам контактную информацию."
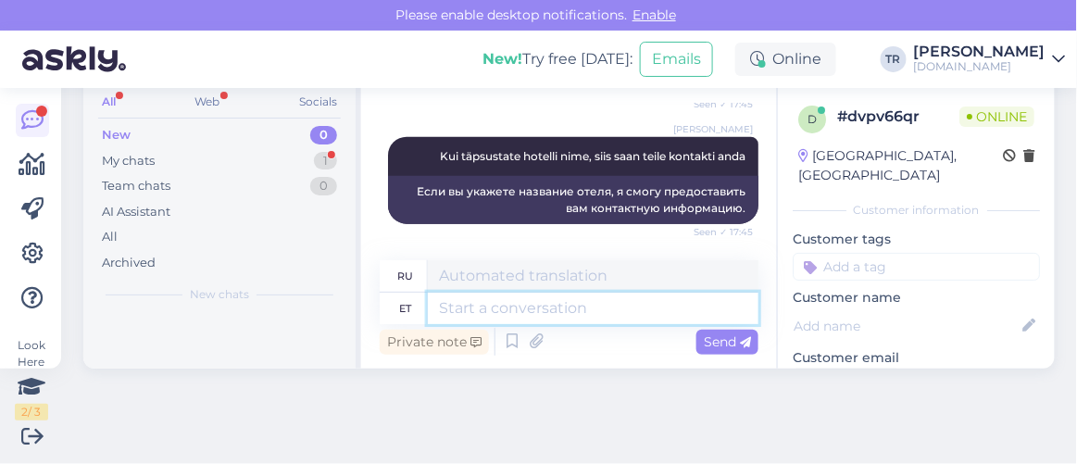
scroll to position [74, 0]
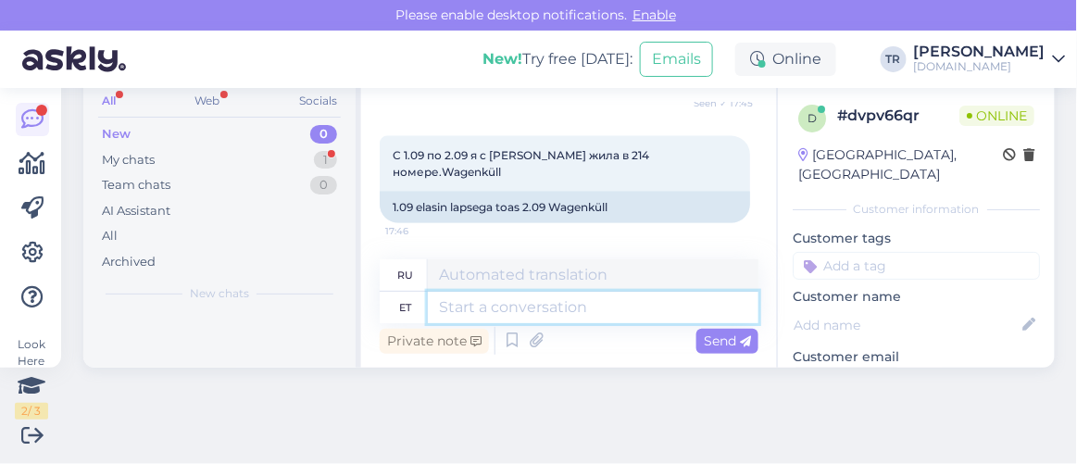
click at [572, 309] on textarea at bounding box center [593, 307] width 331 height 31
type textarea "Hotelli"
type textarea "Отель"
paste textarea "7666390"
type textarea "Hotelli telefon: 7666390"
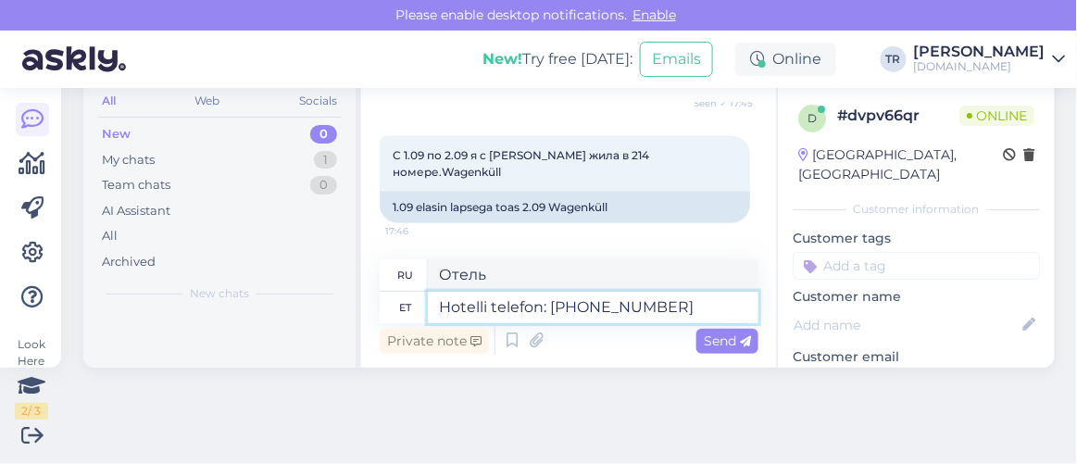
type textarea "Телефон отеля:"
type textarea "Hotelli telefon: 7666390"
type textarea "Телефон отеля: 7666390"
type textarea "Hotelli telefon: 7666390 , e"
type textarea "Телефон отеля: 7666390,"
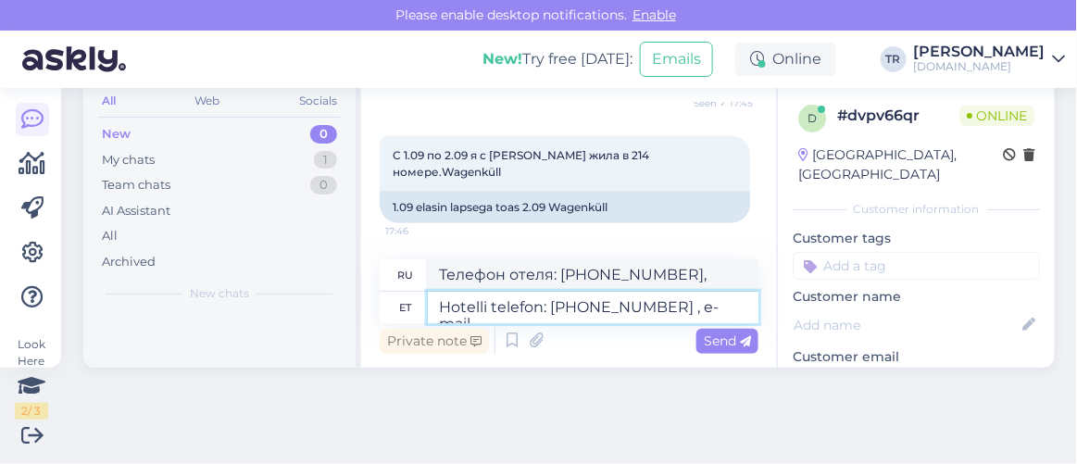
type textarea "Hotelli telefon: 7666390 , e-mail"
type textarea "Телефон отеля: 7666390, электронная почта"
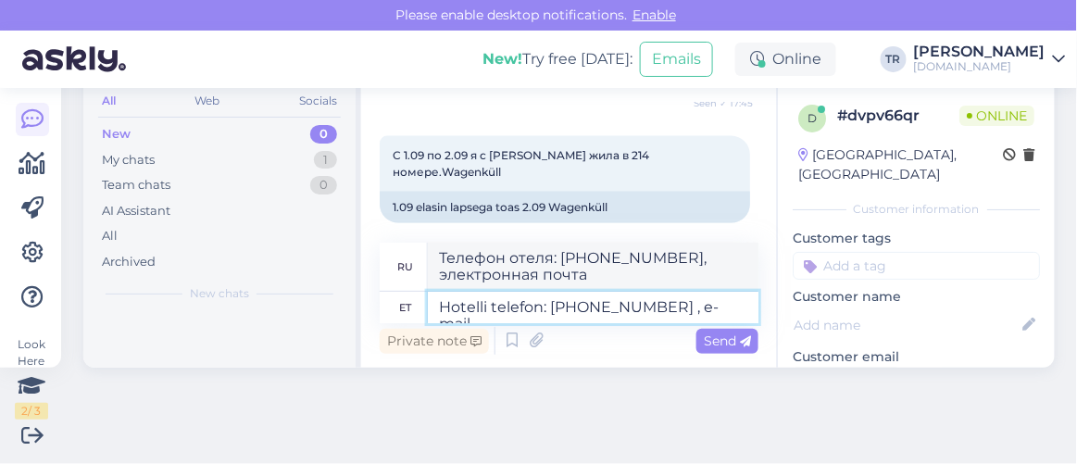
paste textarea "info@wagenkull.ee"
type textarea "Hotelli telefon: 7666390 , e-mail info@wagenkull.ee"
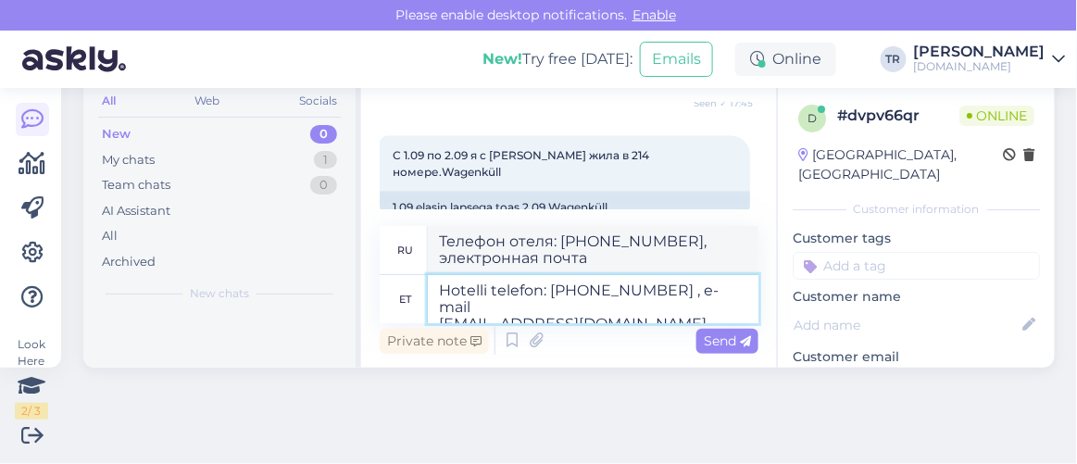
type textarea "Телефон отеля: 7666390, электронная почта info@wagenkull.ee"
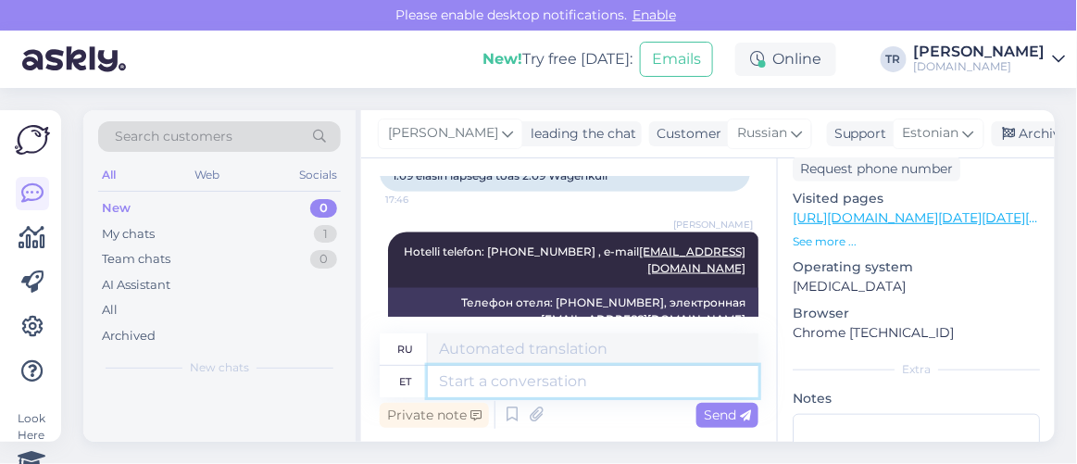
scroll to position [771, 0]
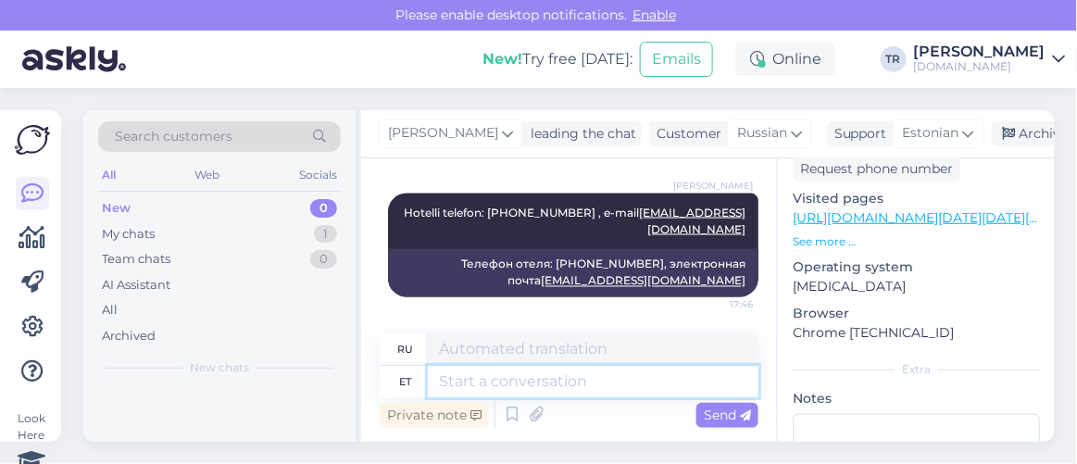
click at [642, 387] on textarea at bounding box center [593, 381] width 331 height 31
type textarea "Kas s"
type textarea "Является"
type textarea "Kas saan v"
type textarea "Могу ли я"
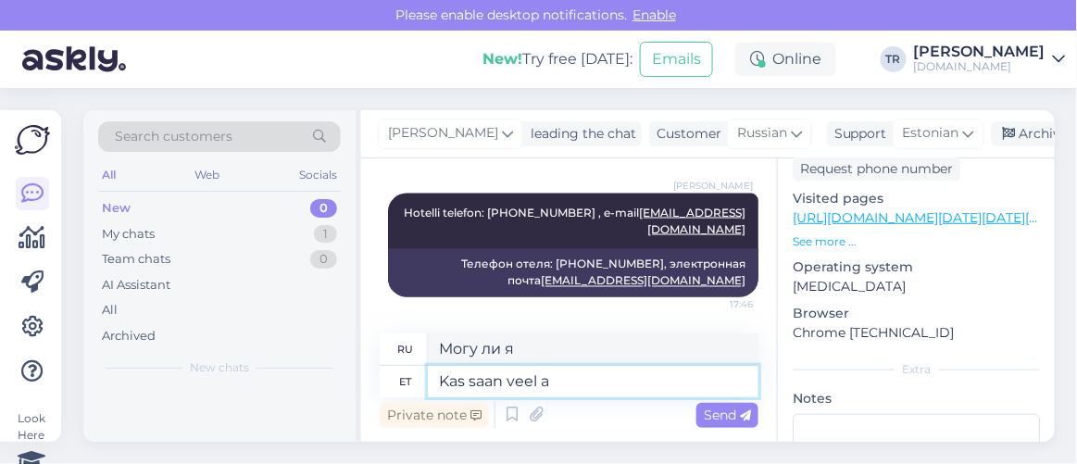
type textarea "Kas saan veel ab"
type textarea "Можно мне еще?"
type textarea "Kas saan veel abiks ol"
type textarea "Могу ли я еще помочь?"
type textarea "Kas saan veel abiks olla?"
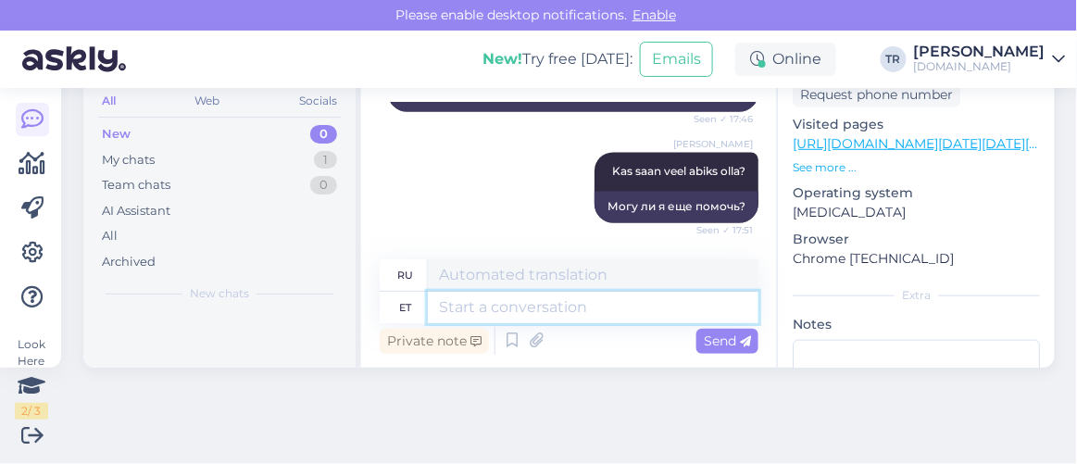
scroll to position [993, 0]
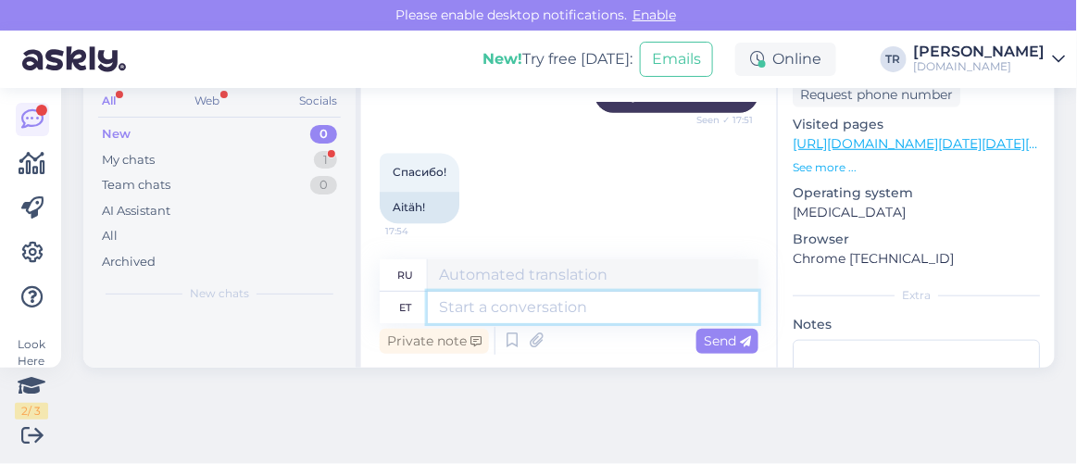
click at [565, 320] on textarea at bounding box center [593, 307] width 331 height 31
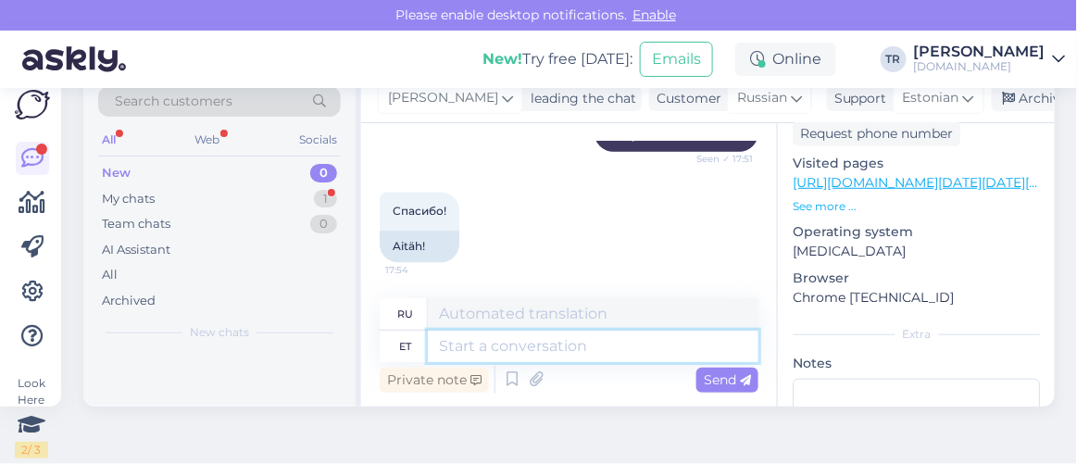
scroll to position [0, 0]
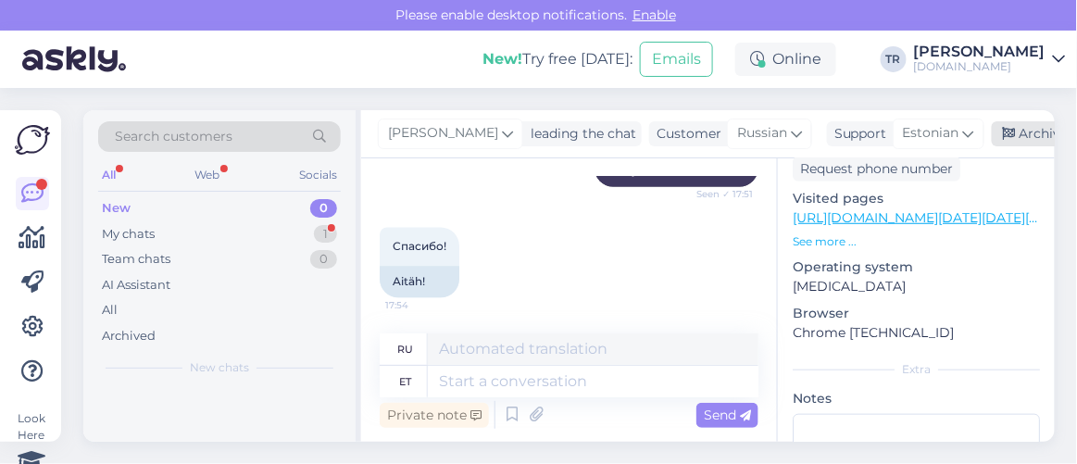
click at [1007, 130] on icon at bounding box center [1009, 134] width 13 height 13
